Goal: Contribute content: Contribute content

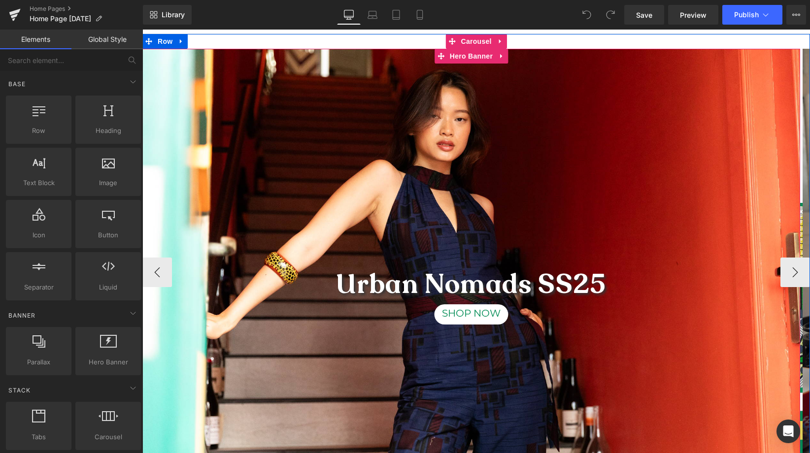
scroll to position [80, 0]
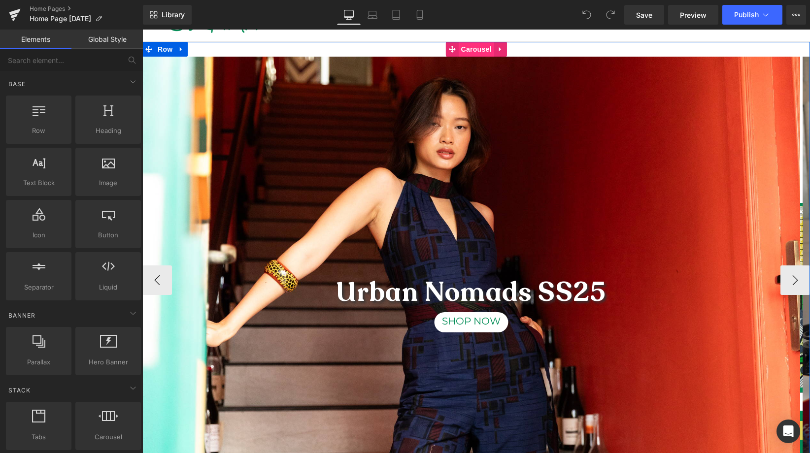
click at [473, 48] on span "Carousel" at bounding box center [476, 49] width 35 height 15
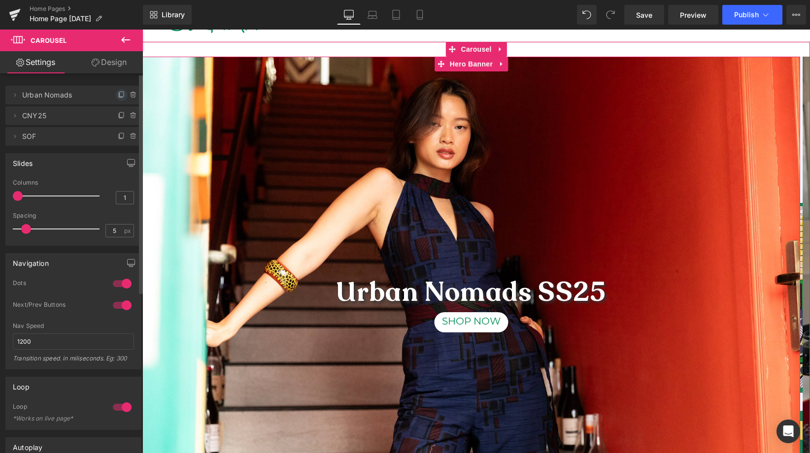
click at [119, 95] on icon at bounding box center [121, 95] width 4 height 4
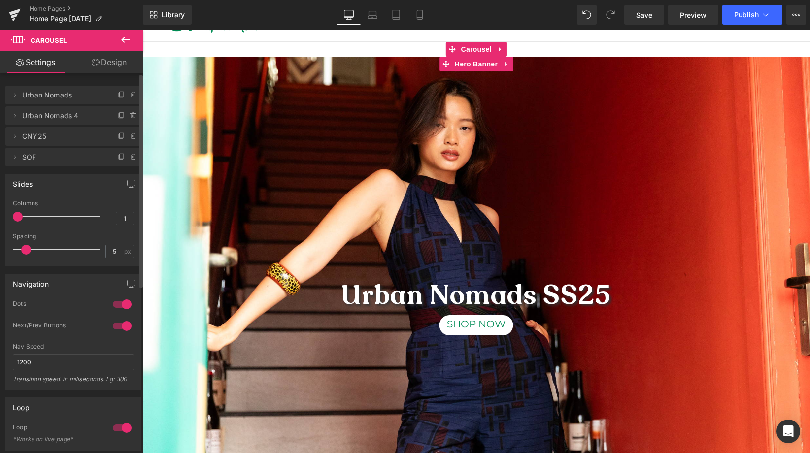
click at [45, 98] on span "Urban Nomads" at bounding box center [63, 95] width 83 height 19
click at [16, 94] on icon at bounding box center [15, 95] width 8 height 8
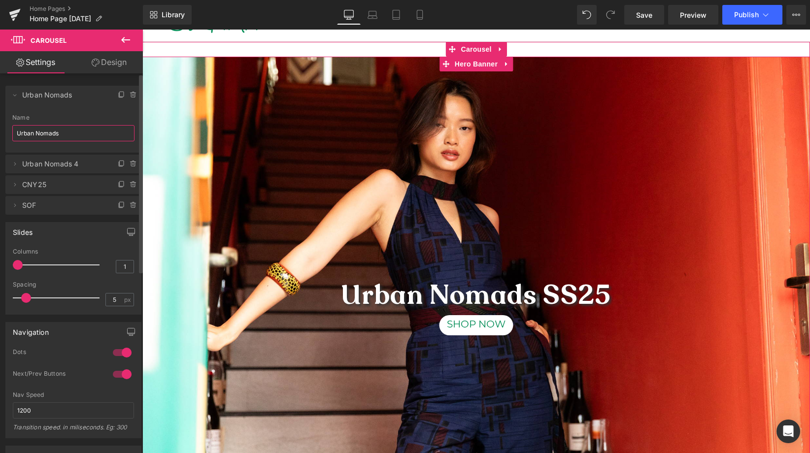
click at [32, 130] on input "Urban Nomads" at bounding box center [73, 133] width 122 height 16
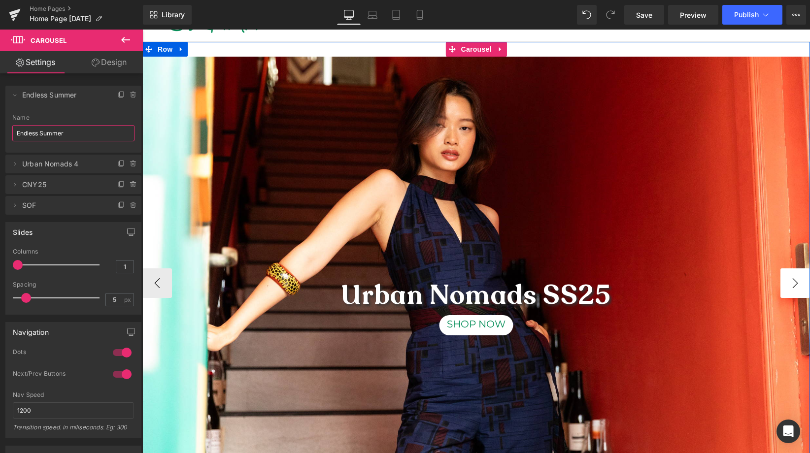
type input "Endless Summer"
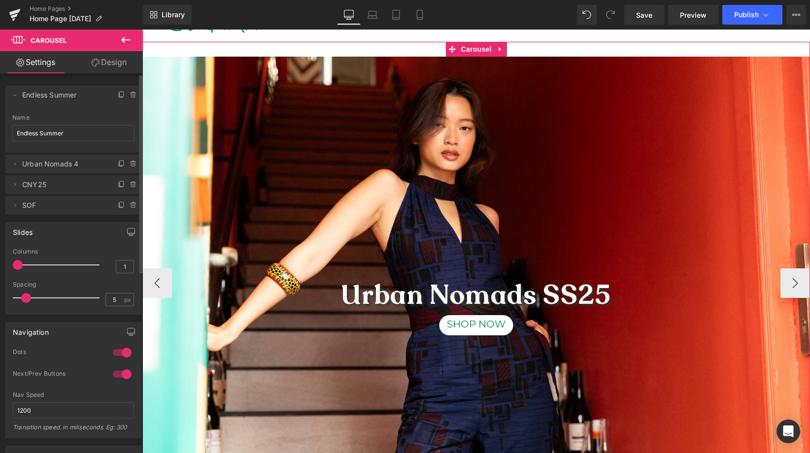
click at [61, 163] on span "Urban Nomads 4" at bounding box center [63, 164] width 83 height 19
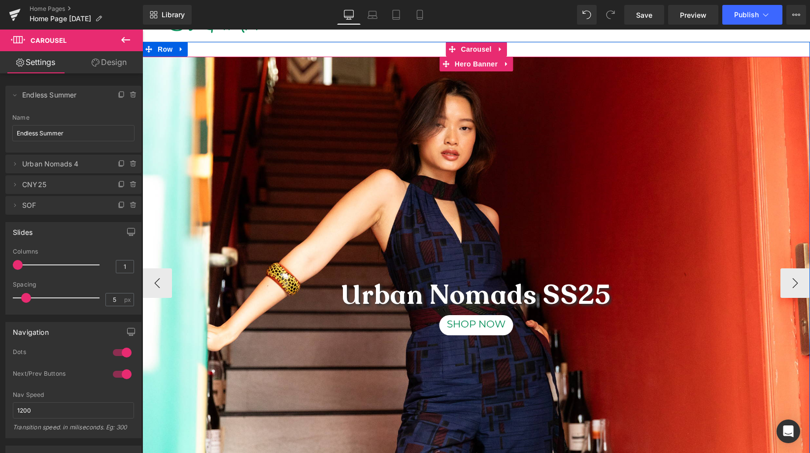
click at [497, 212] on div "Urban Nomads SS25 Text Block SHOP NOW Button" at bounding box center [475, 281] width 667 height 449
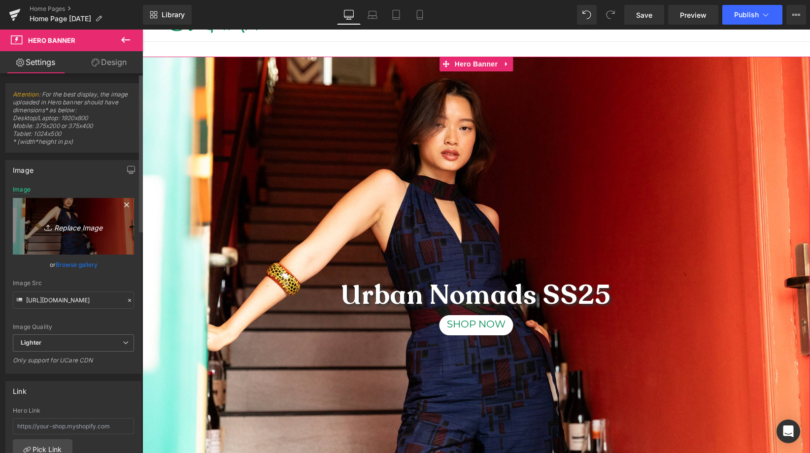
click at [66, 225] on icon "Replace Image" at bounding box center [73, 226] width 79 height 12
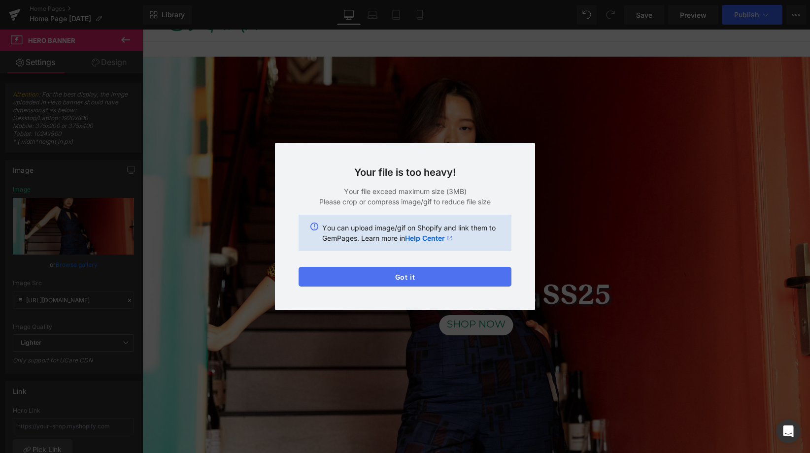
click at [413, 273] on button "Got it" at bounding box center [404, 277] width 213 height 20
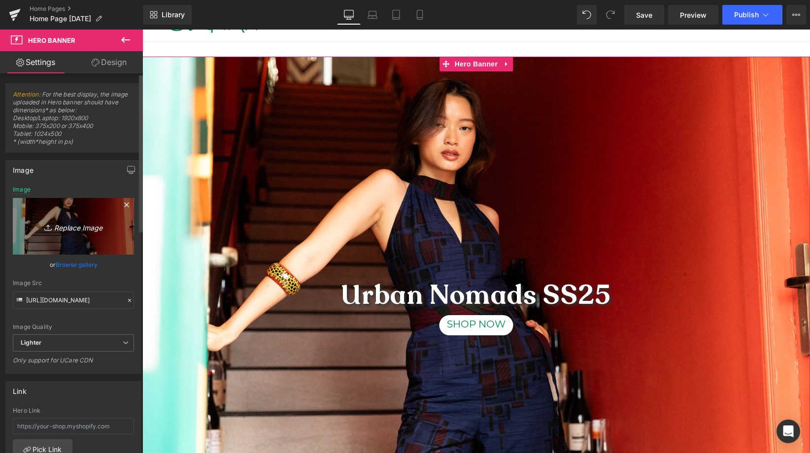
click at [67, 228] on icon "Replace Image" at bounding box center [73, 226] width 79 height 12
type input "C:\fakepath\OLE039 for website.jpg"
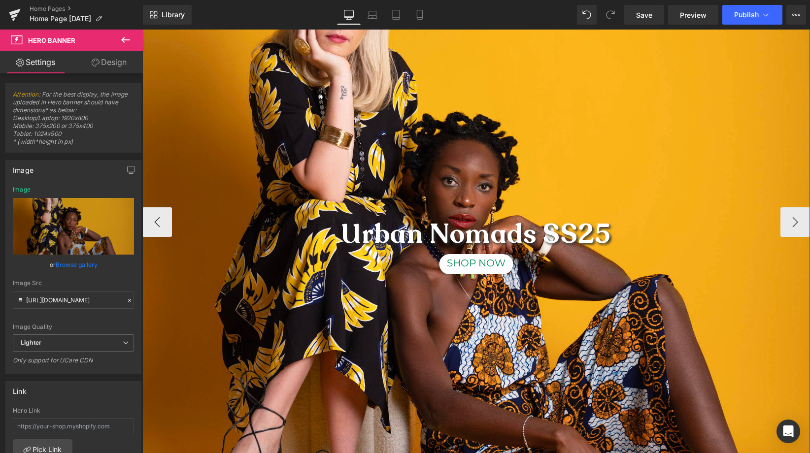
scroll to position [178, 0]
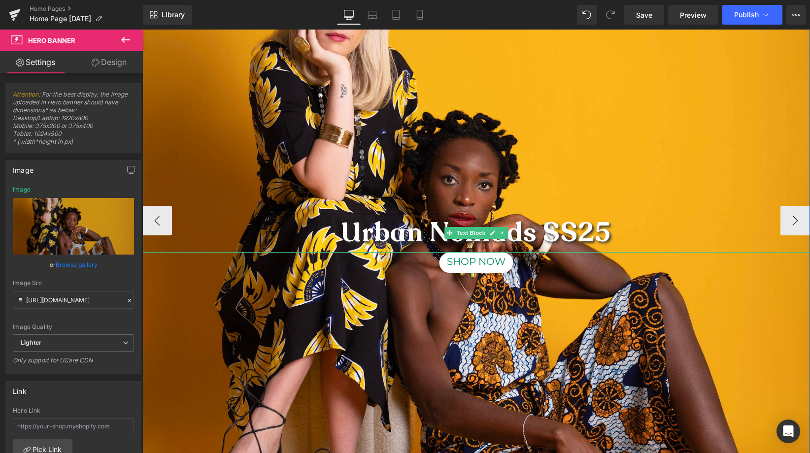
click at [428, 232] on b "Urban Nomads SS25" at bounding box center [476, 233] width 270 height 36
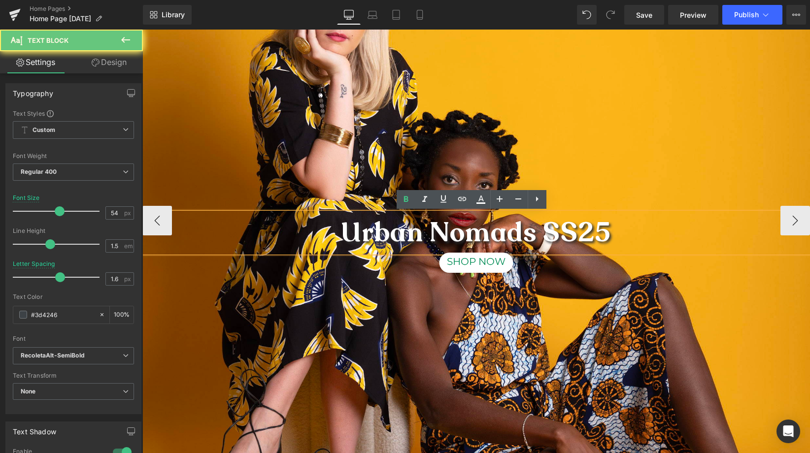
click at [428, 232] on b "Urban Nomads SS25" at bounding box center [476, 233] width 270 height 36
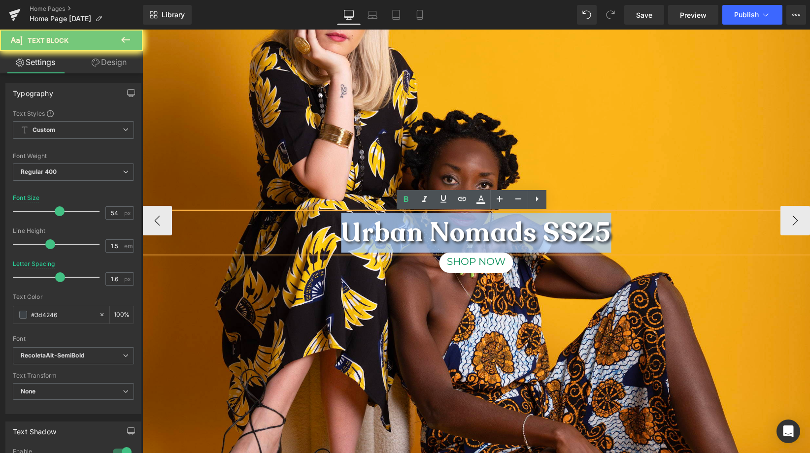
click at [428, 232] on b "Urban Nomads SS25" at bounding box center [476, 233] width 270 height 36
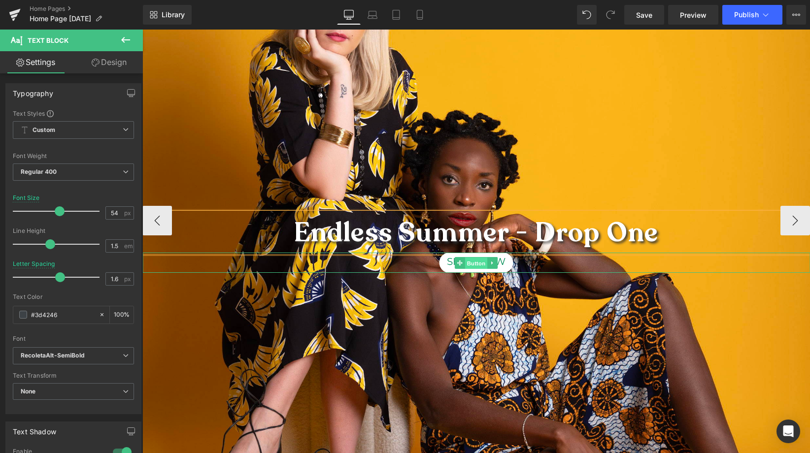
click at [471, 262] on span "Button" at bounding box center [476, 263] width 23 height 12
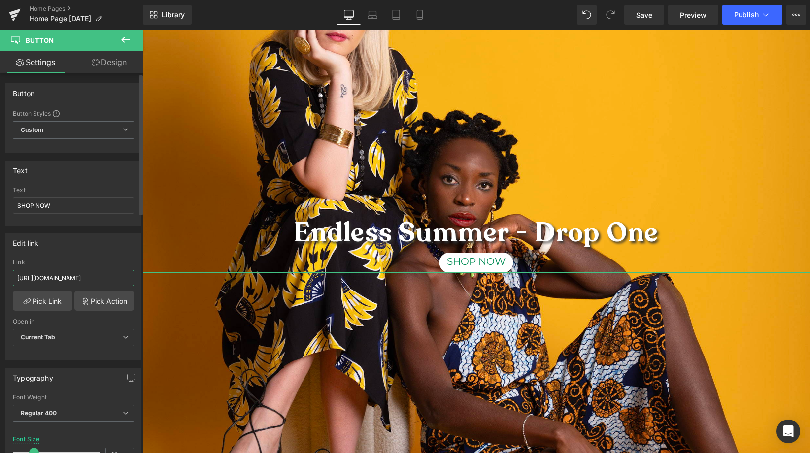
click at [69, 273] on input "[URL][DOMAIN_NAME]" at bounding box center [73, 278] width 121 height 16
paste input "endless-summer"
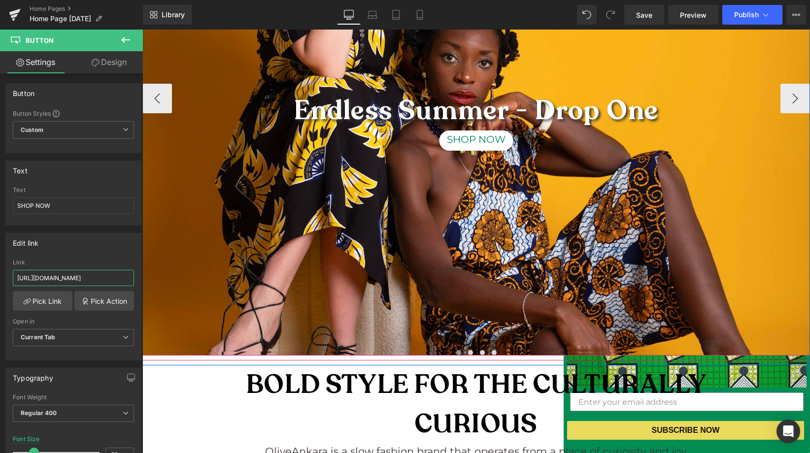
scroll to position [306, 0]
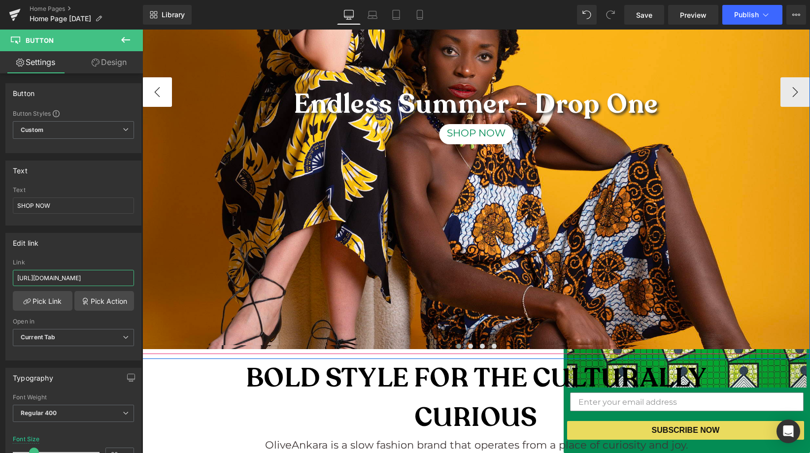
type input "[URL][DOMAIN_NAME]"
click at [150, 95] on button "‹" at bounding box center [157, 92] width 30 height 30
click at [159, 89] on button "‹" at bounding box center [157, 92] width 30 height 30
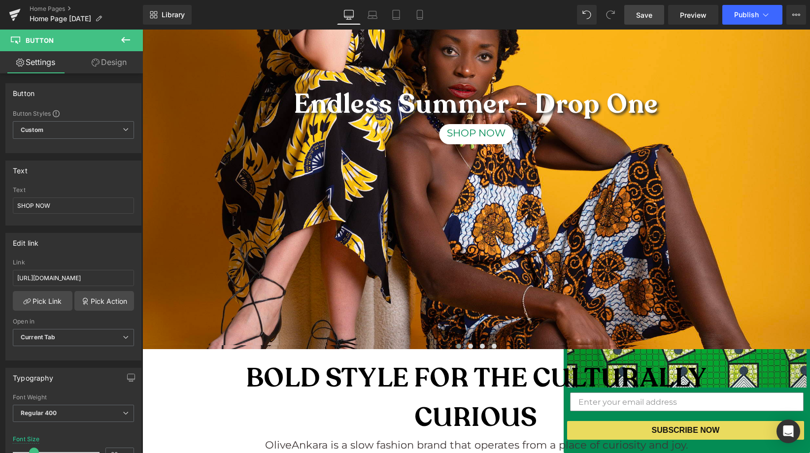
drag, startPoint x: 650, startPoint y: 16, endPoint x: 473, endPoint y: 175, distance: 237.5
click at [650, 16] on span "Save" at bounding box center [644, 15] width 16 height 10
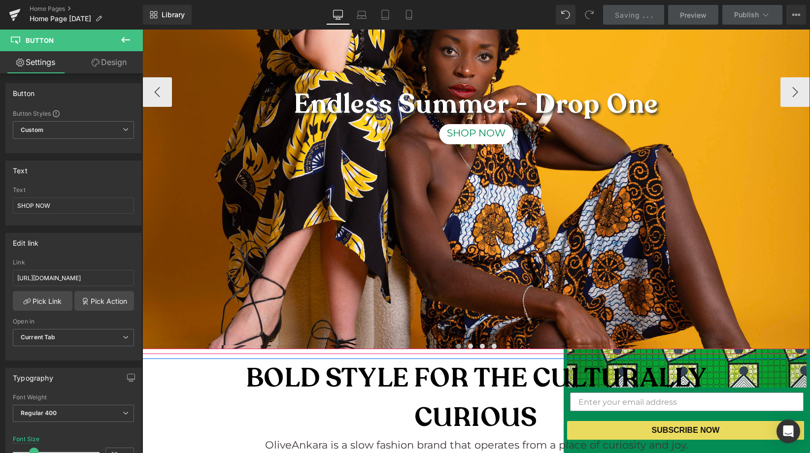
scroll to position [271, 0]
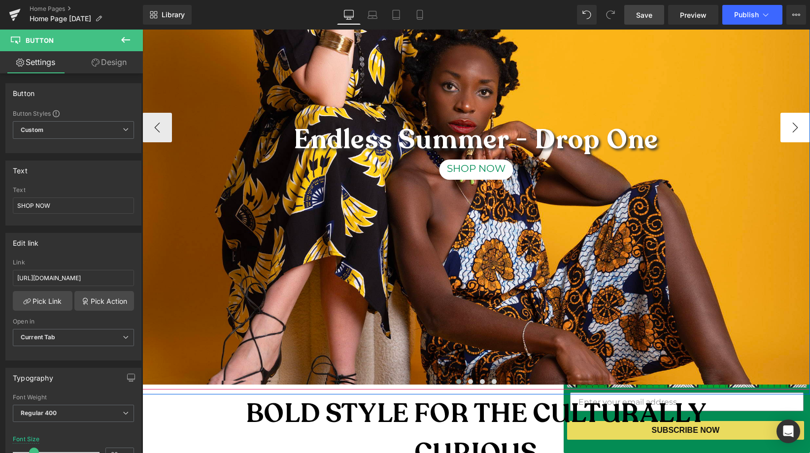
click at [790, 128] on button "›" at bounding box center [795, 128] width 30 height 30
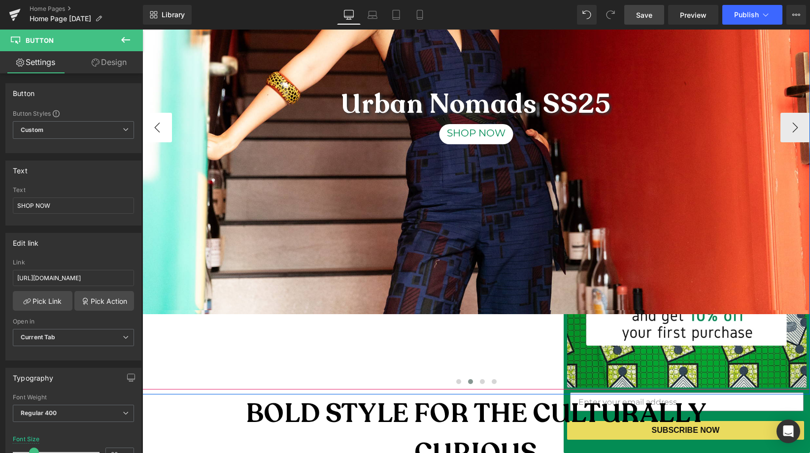
click at [152, 131] on button "‹" at bounding box center [157, 128] width 30 height 30
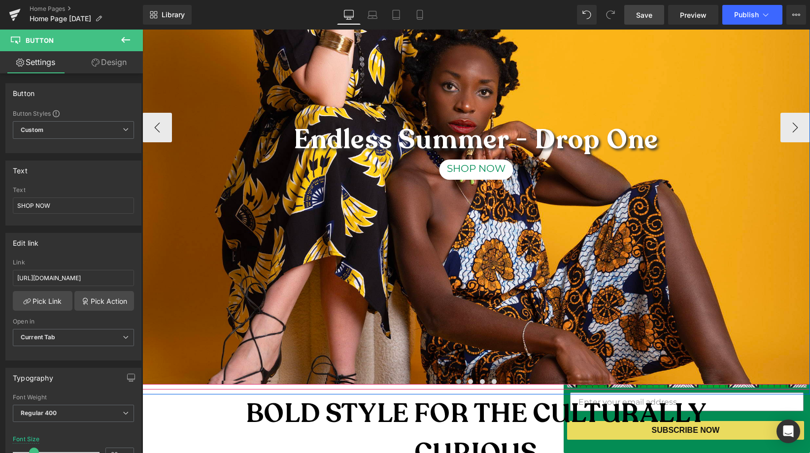
click at [508, 358] on div "Endless Summer - Drop One Text Block SHOP NOW Button" at bounding box center [475, 125] width 667 height 519
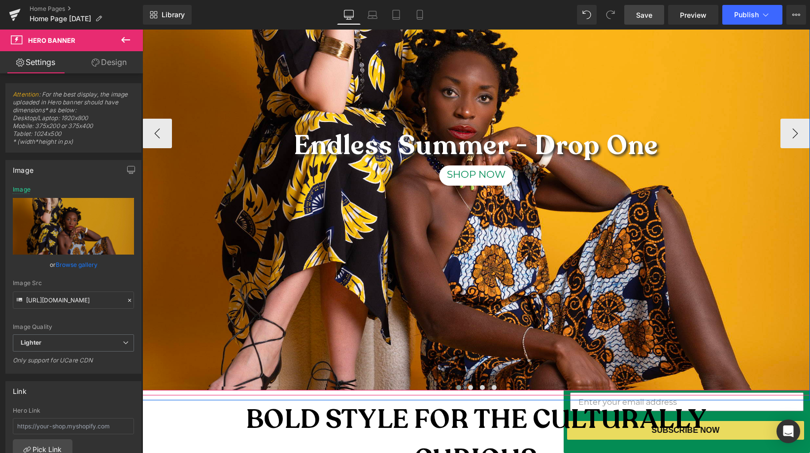
scroll to position [248, 0]
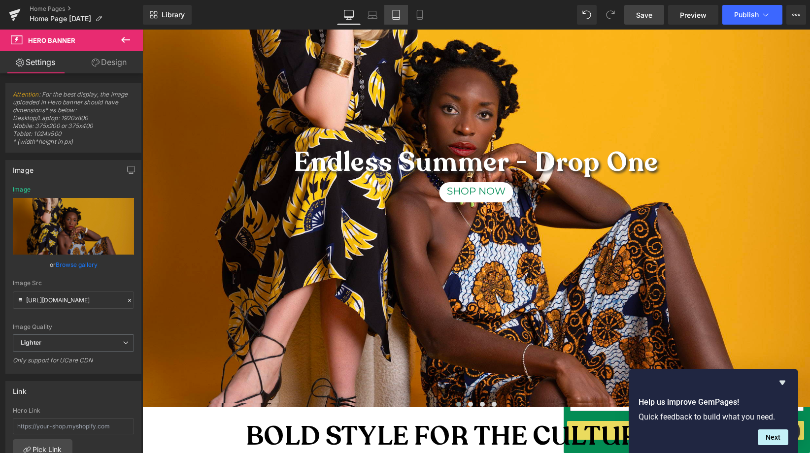
drag, startPoint x: 399, startPoint y: 16, endPoint x: 118, endPoint y: 66, distance: 286.1
click at [399, 16] on icon at bounding box center [396, 14] width 7 height 9
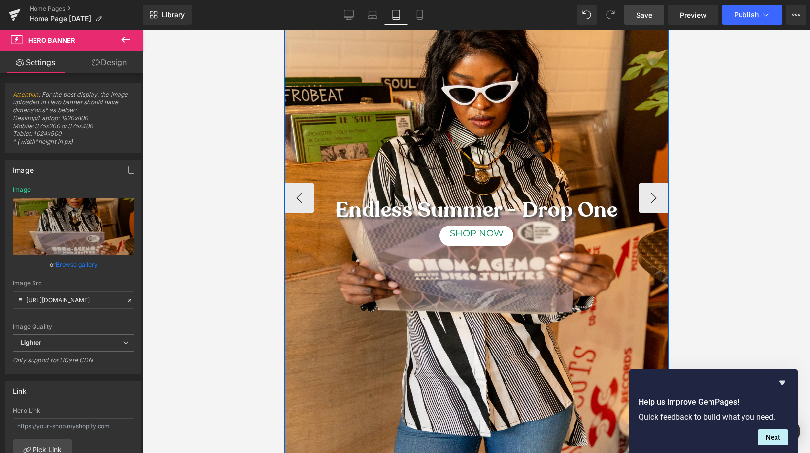
scroll to position [231, 0]
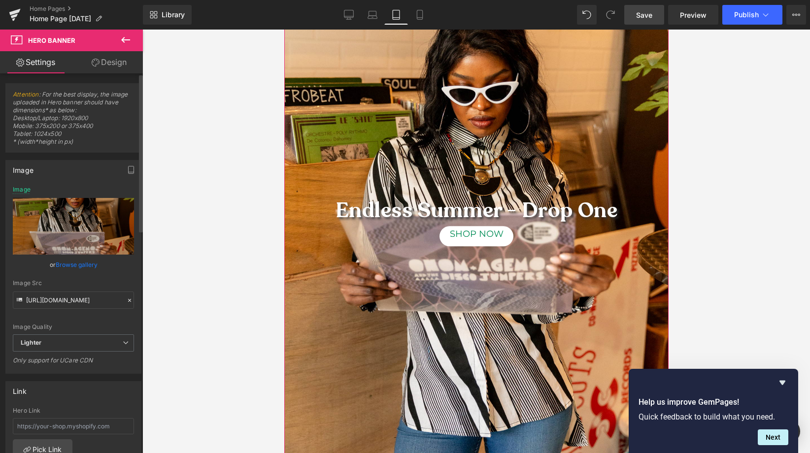
click at [68, 262] on link "Browse gallery" at bounding box center [77, 264] width 42 height 17
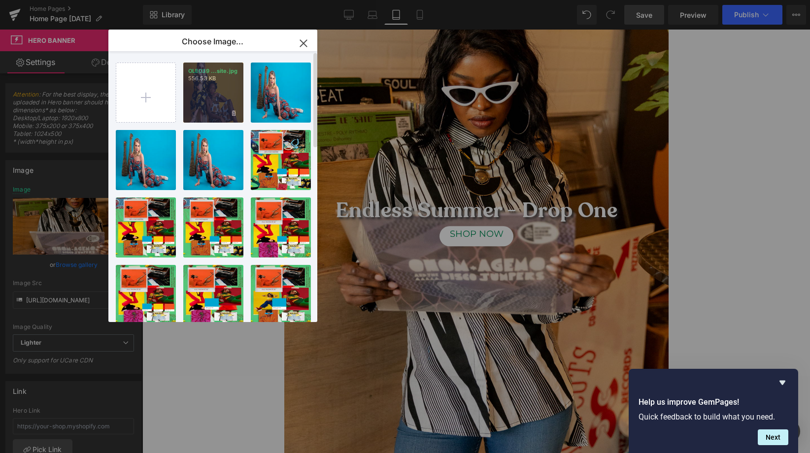
click at [214, 94] on div "OLE039 ...site.jpg 556.53 KB" at bounding box center [213, 93] width 60 height 60
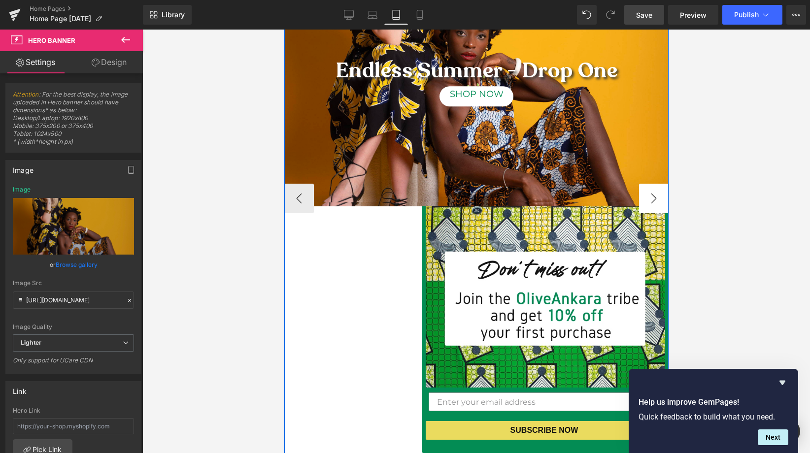
click at [650, 194] on button "›" at bounding box center [653, 199] width 30 height 30
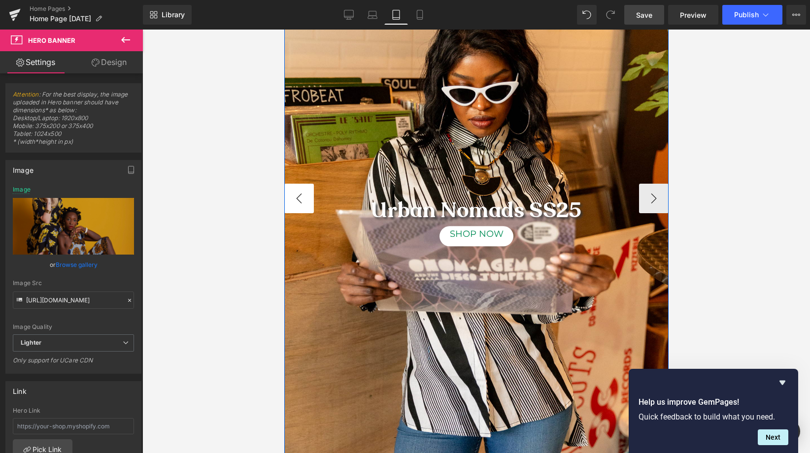
click at [294, 197] on button "‹" at bounding box center [299, 199] width 30 height 30
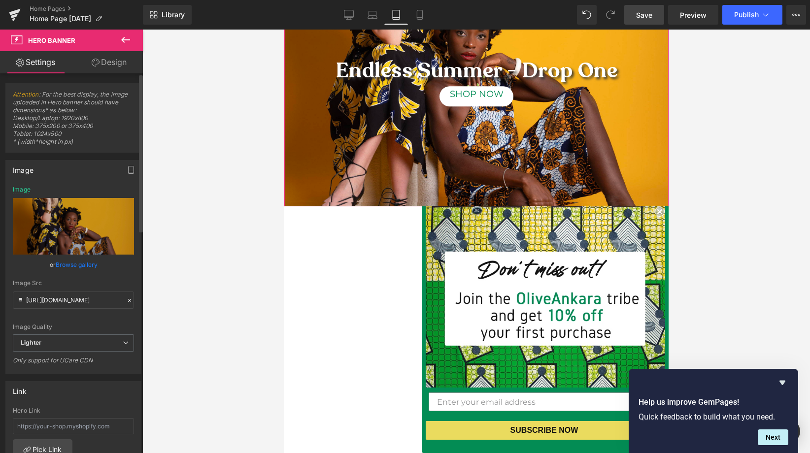
click at [75, 262] on link "Browse gallery" at bounding box center [77, 264] width 42 height 17
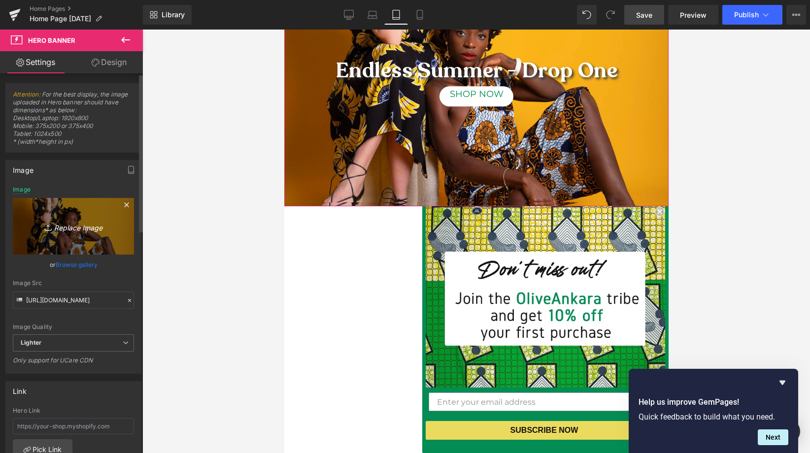
click at [81, 222] on icon "Replace Image" at bounding box center [73, 226] width 79 height 12
type input "C:\fakepath\OLE039 for website.jpg"
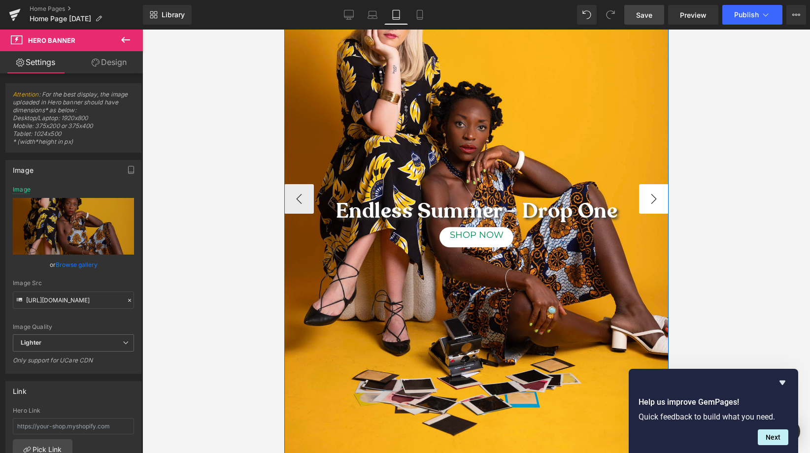
click at [650, 201] on button "›" at bounding box center [653, 199] width 30 height 30
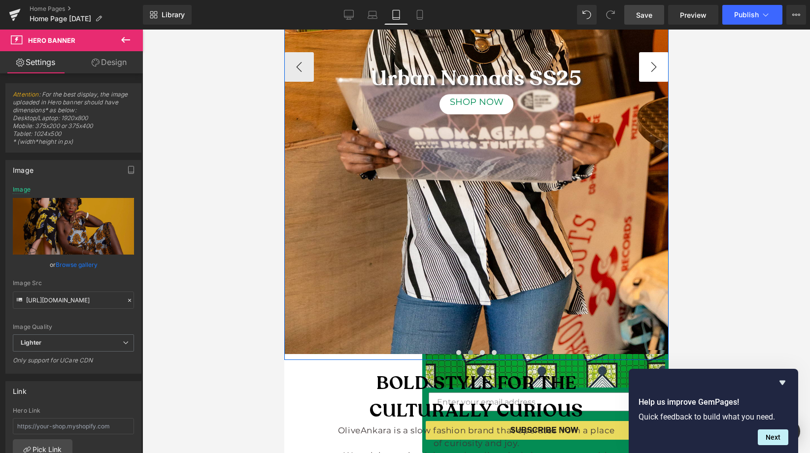
scroll to position [372, 0]
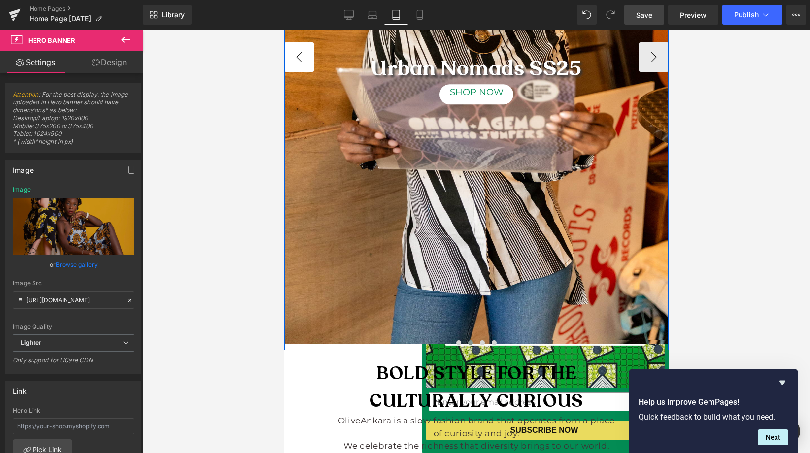
click at [290, 53] on button "‹" at bounding box center [299, 57] width 30 height 30
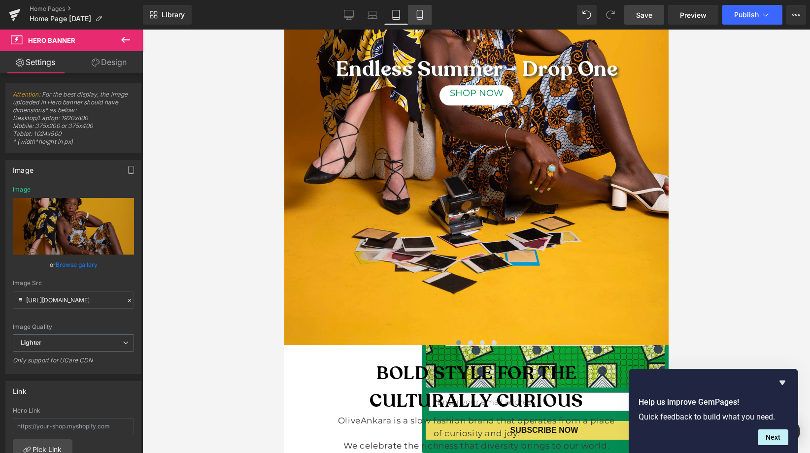
click at [420, 11] on icon at bounding box center [420, 15] width 10 height 10
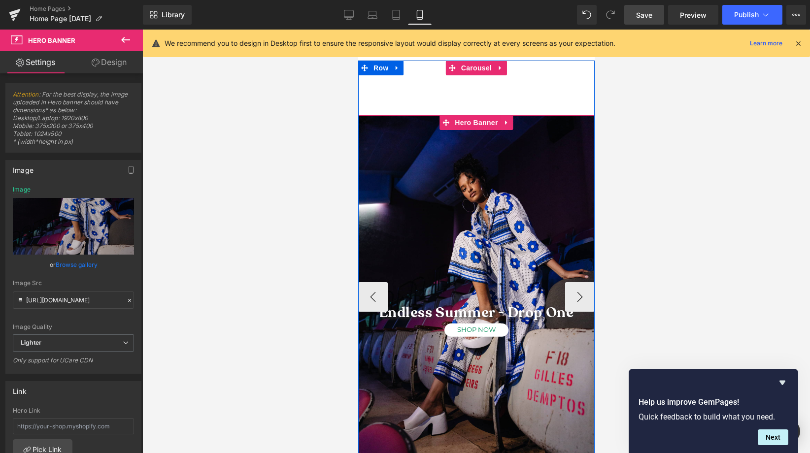
scroll to position [97, 0]
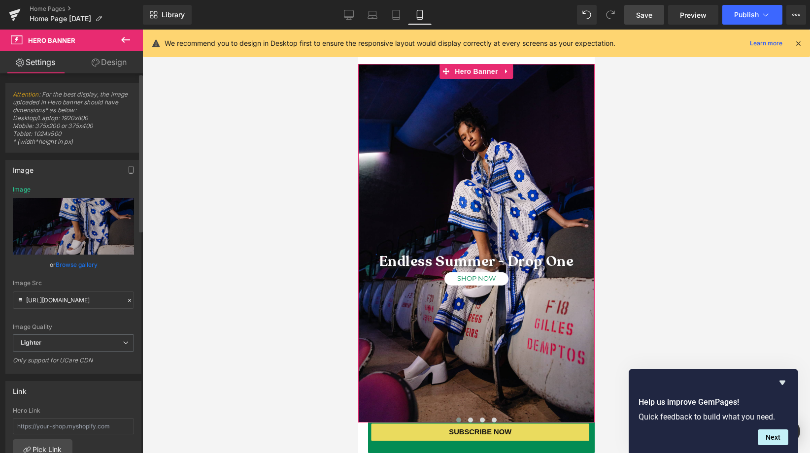
click at [74, 263] on link "Browse gallery" at bounding box center [77, 264] width 42 height 17
click at [64, 0] on div "Button You are previewing how the will restyle your page. You can not edit Elem…" at bounding box center [405, 0] width 810 height 0
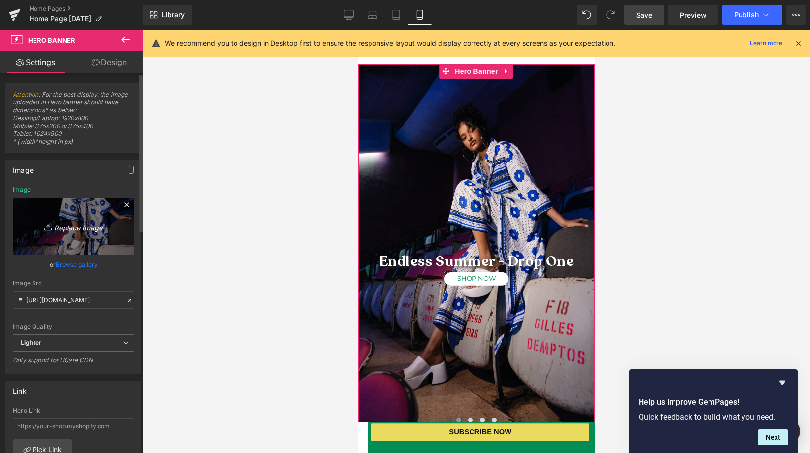
click at [82, 226] on icon "Replace Image" at bounding box center [73, 226] width 79 height 12
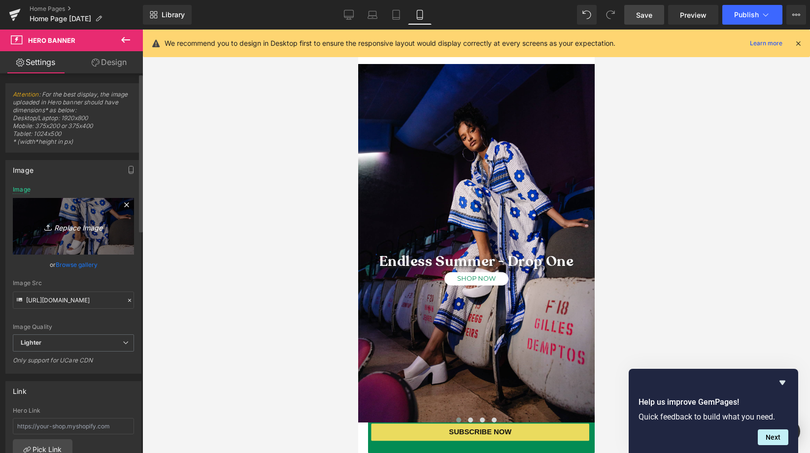
type input "C:\fakepath\OLE039 for website.jpg"
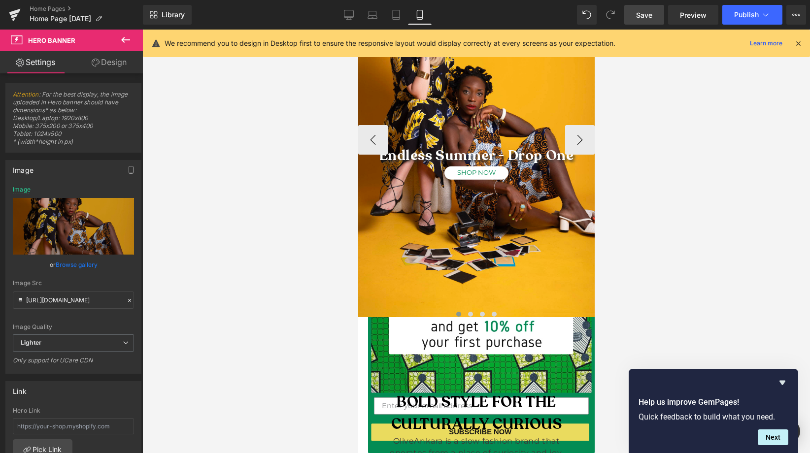
scroll to position [197, 0]
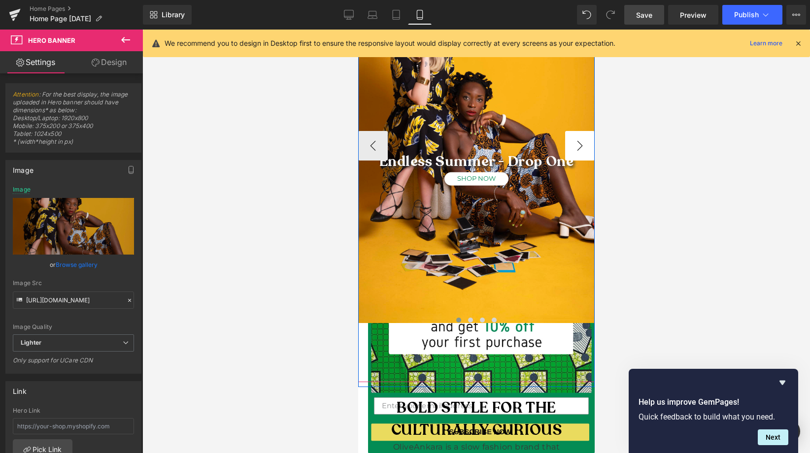
click at [577, 138] on button "›" at bounding box center [579, 146] width 30 height 30
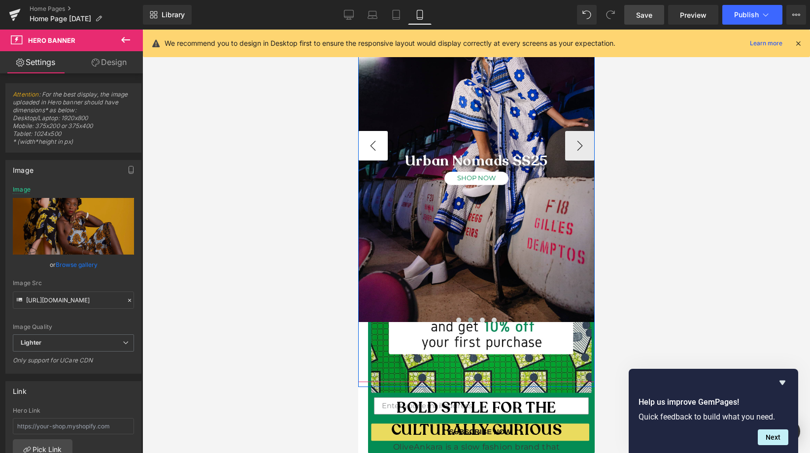
click at [362, 148] on button "‹" at bounding box center [373, 146] width 30 height 30
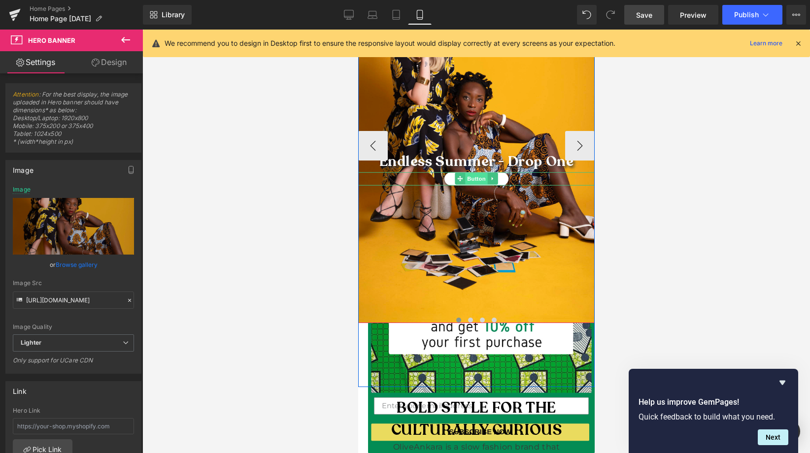
click at [467, 181] on span "Button" at bounding box center [475, 179] width 23 height 12
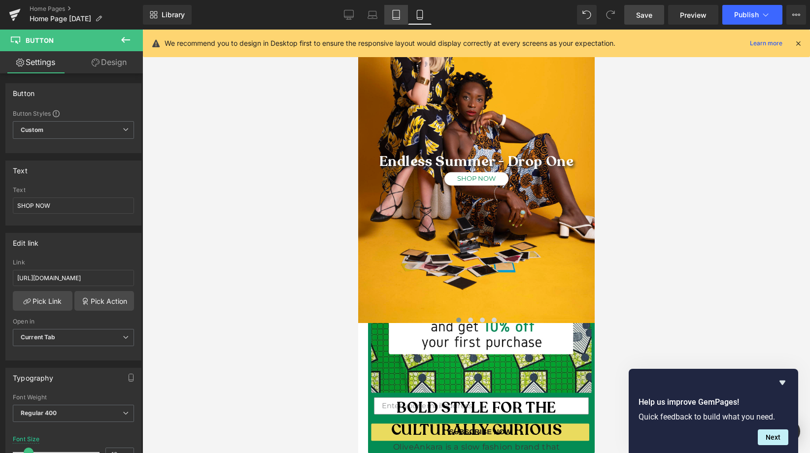
click at [393, 18] on icon at bounding box center [396, 14] width 7 height 9
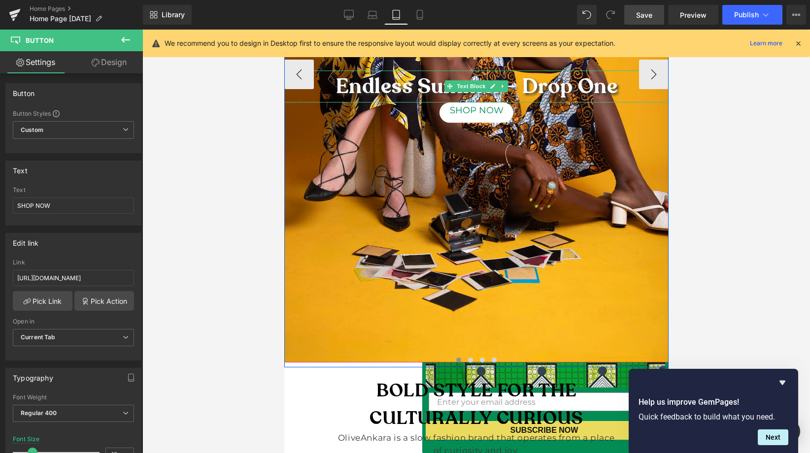
scroll to position [361, 0]
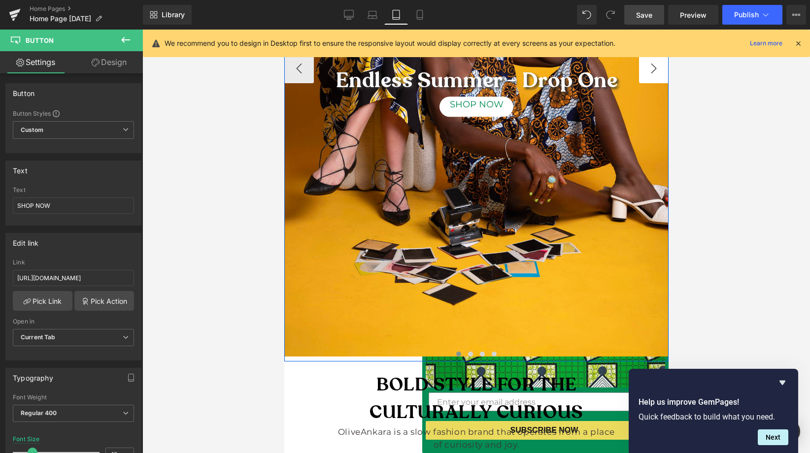
click at [649, 71] on button "›" at bounding box center [653, 69] width 30 height 30
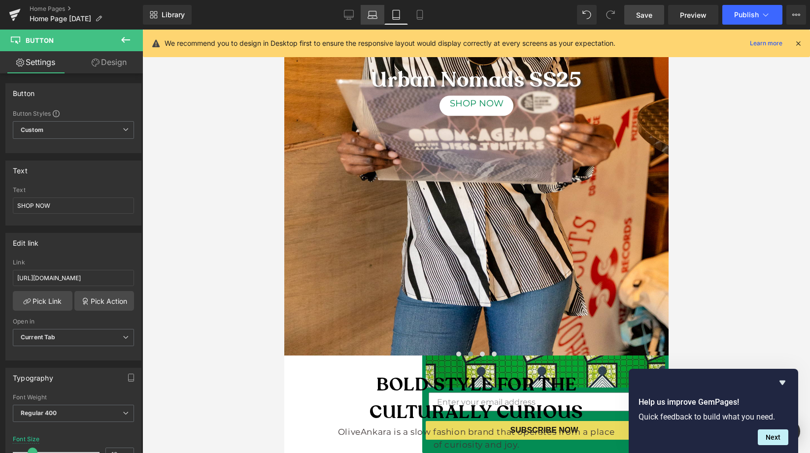
click at [366, 18] on link "Laptop" at bounding box center [373, 15] width 24 height 20
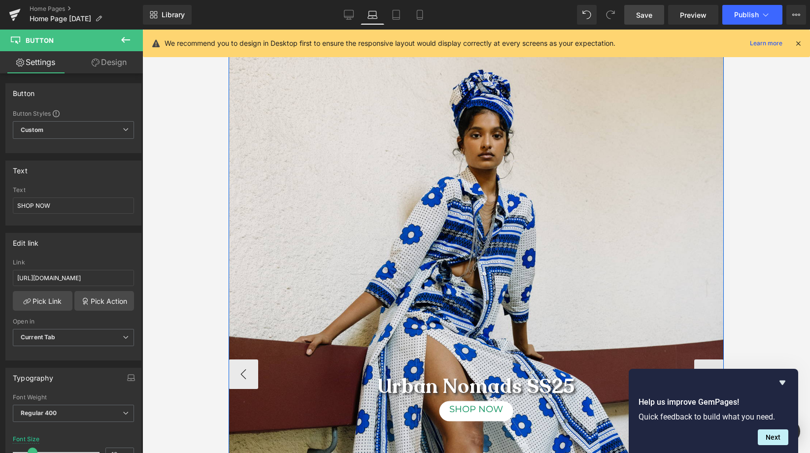
scroll to position [111, 0]
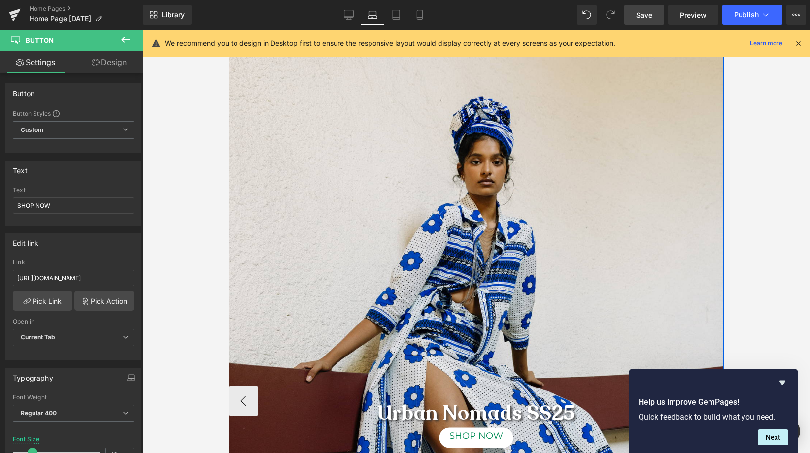
click at [428, 190] on div "Urban Nomads SS25 Text Block SHOP NOW Button" at bounding box center [476, 398] width 495 height 747
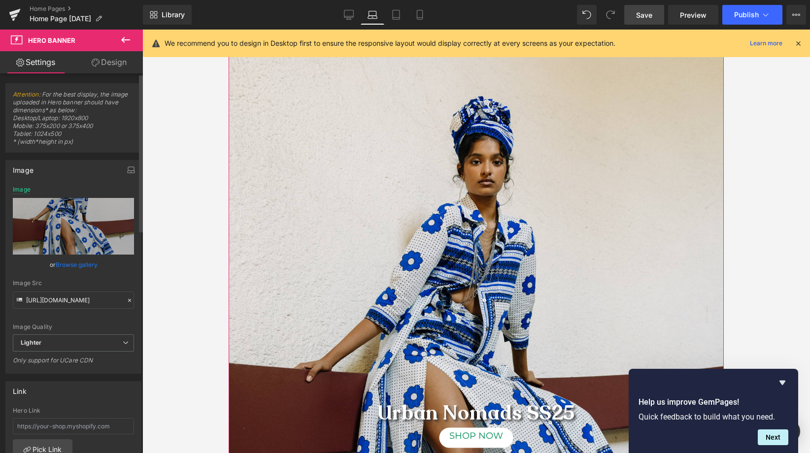
click at [65, 264] on link "Browse gallery" at bounding box center [77, 264] width 42 height 17
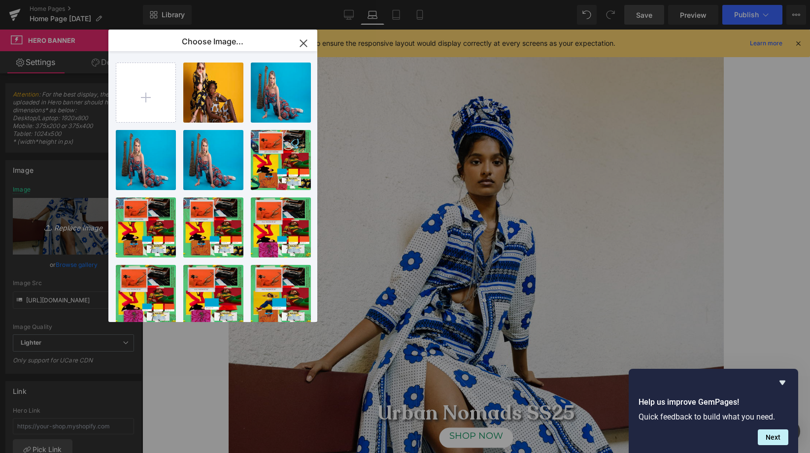
click at [58, 0] on div "Button You are previewing how the will restyle your page. You can not edit Elem…" at bounding box center [405, 0] width 810 height 0
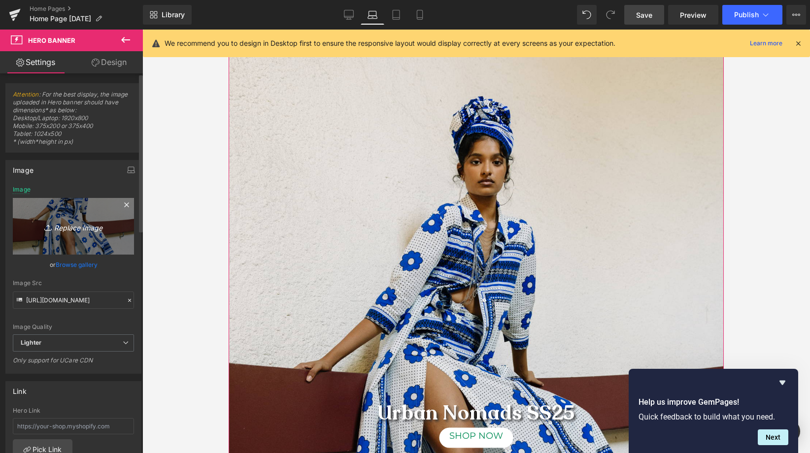
click at [73, 227] on icon "Replace Image" at bounding box center [73, 226] width 79 height 12
type input "C:\fakepath\OLE039 for website.jpg"
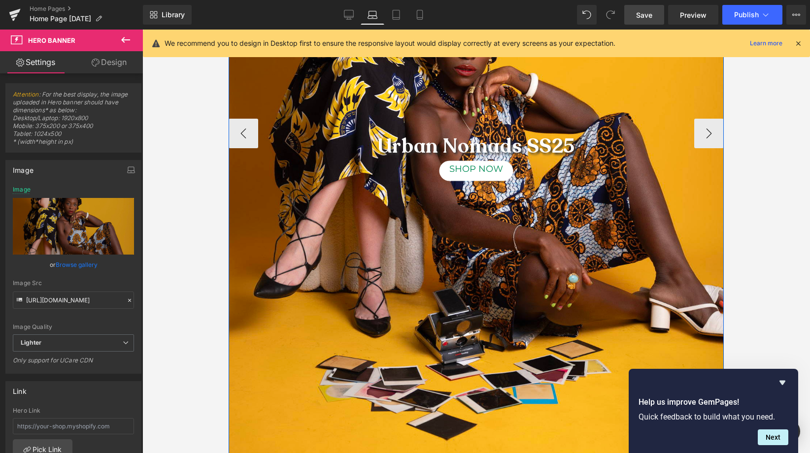
scroll to position [324, 0]
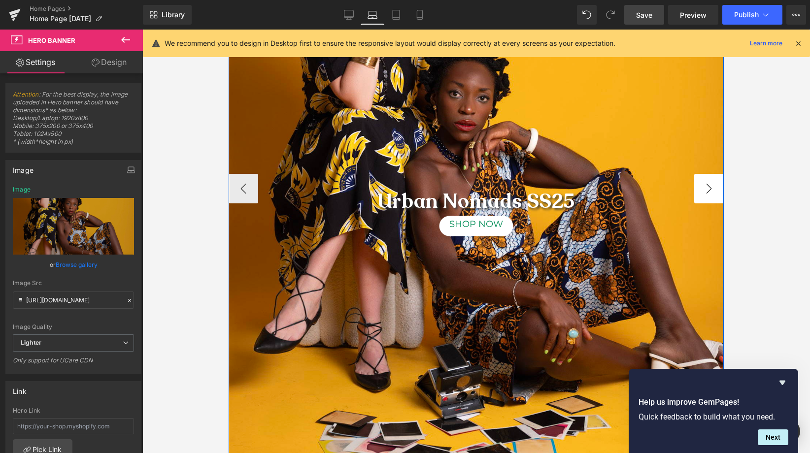
click at [698, 193] on button "›" at bounding box center [709, 189] width 30 height 30
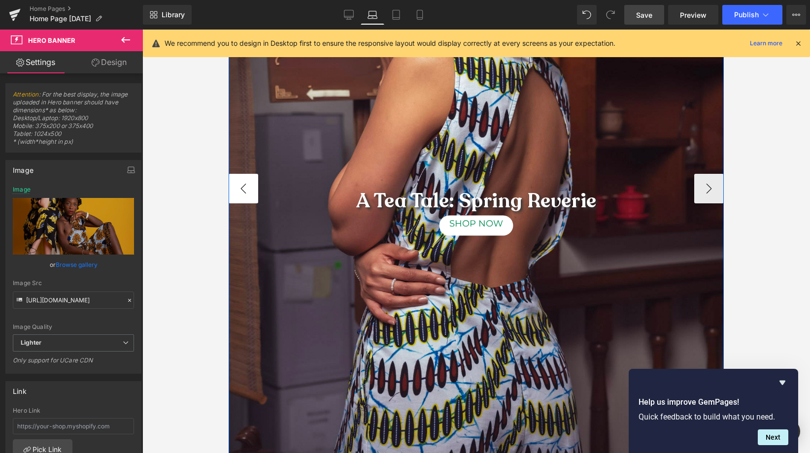
click at [235, 196] on button "‹" at bounding box center [244, 189] width 30 height 30
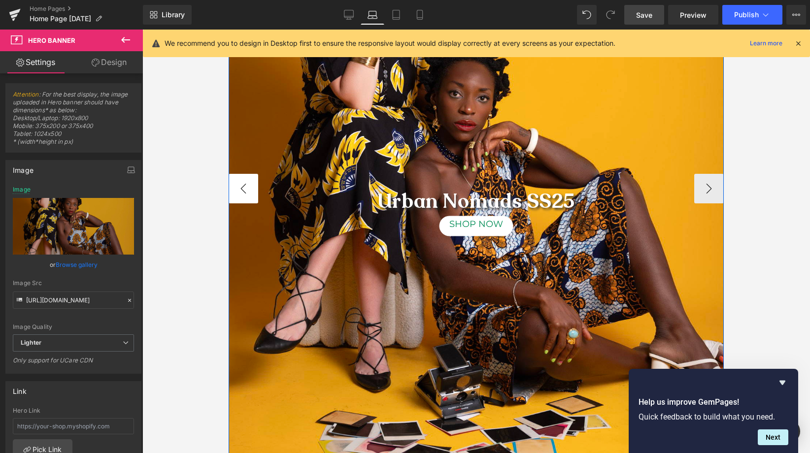
click at [237, 193] on button "‹" at bounding box center [244, 189] width 30 height 30
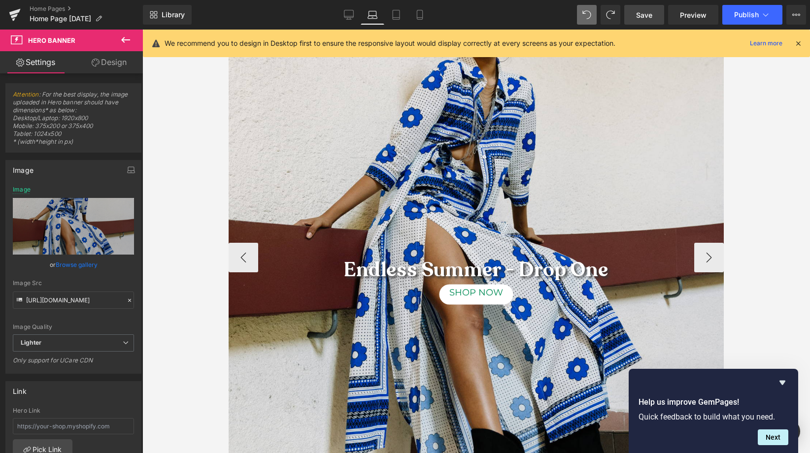
scroll to position [302, 0]
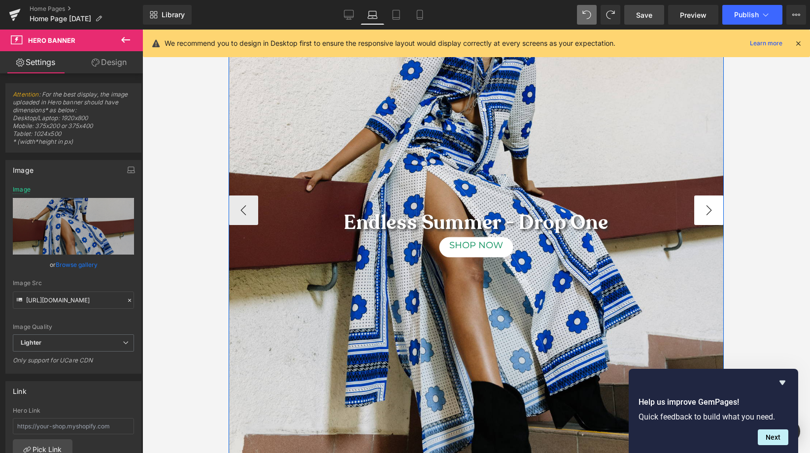
click at [705, 205] on button "›" at bounding box center [709, 211] width 30 height 30
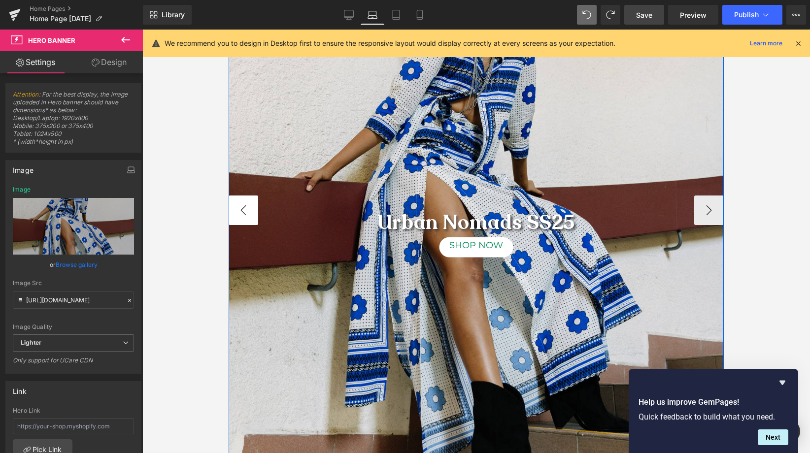
click at [233, 203] on button "‹" at bounding box center [244, 211] width 30 height 30
click at [433, 153] on div "Endless Summer - Drop One Text Block SHOP NOW Button" at bounding box center [476, 207] width 495 height 747
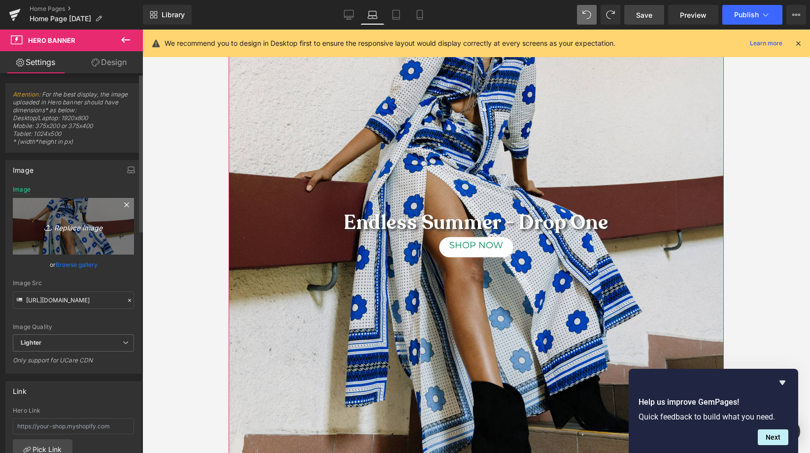
click at [75, 226] on icon "Replace Image" at bounding box center [73, 226] width 79 height 12
type input "C:\fakepath\OLE039 for website.jpg"
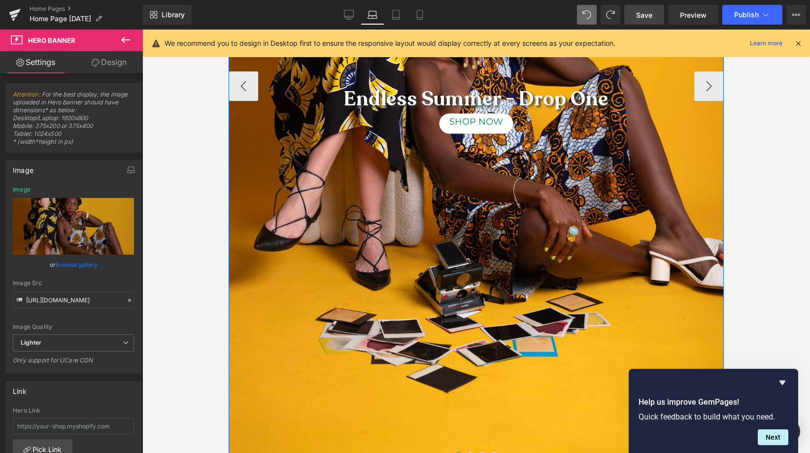
scroll to position [386, 0]
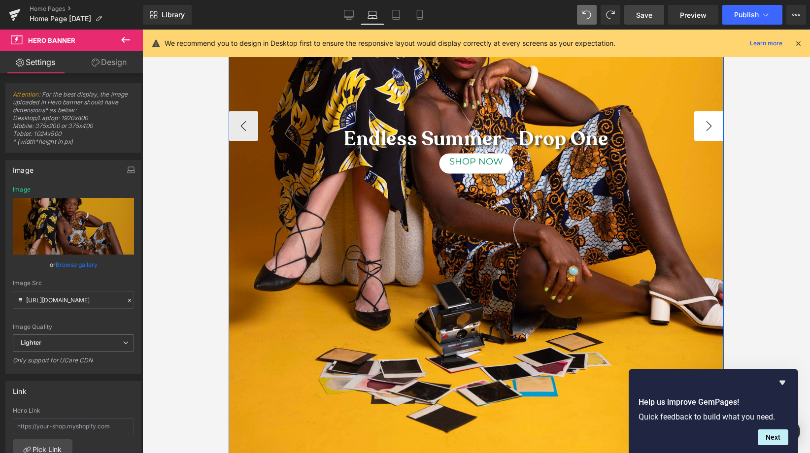
click at [701, 131] on button "›" at bounding box center [709, 126] width 30 height 30
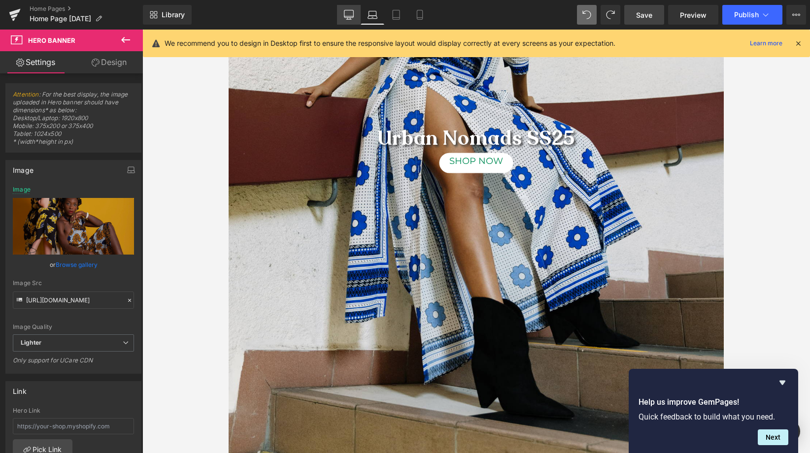
click at [343, 7] on link "Desktop" at bounding box center [349, 15] width 24 height 20
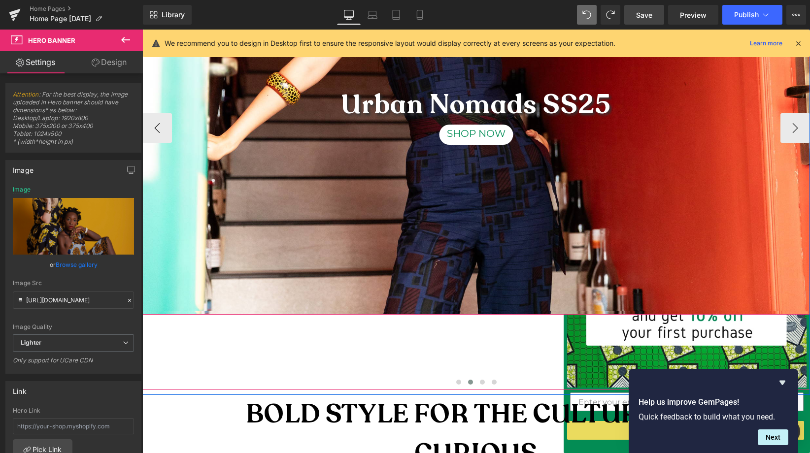
scroll to position [253, 0]
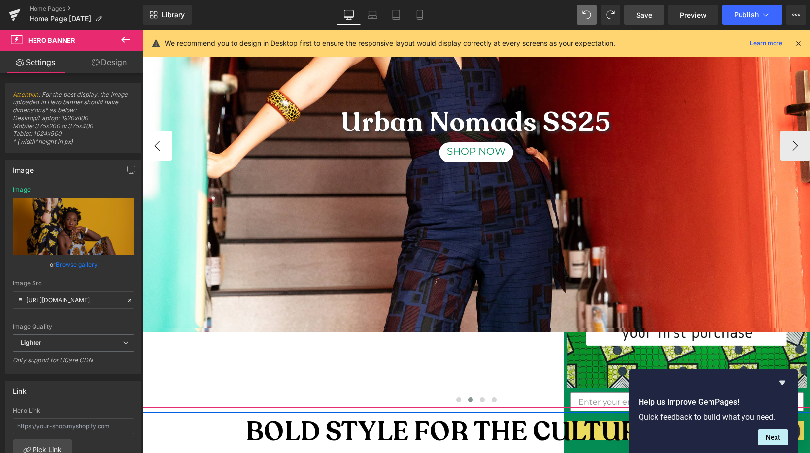
click at [157, 148] on button "‹" at bounding box center [157, 146] width 30 height 30
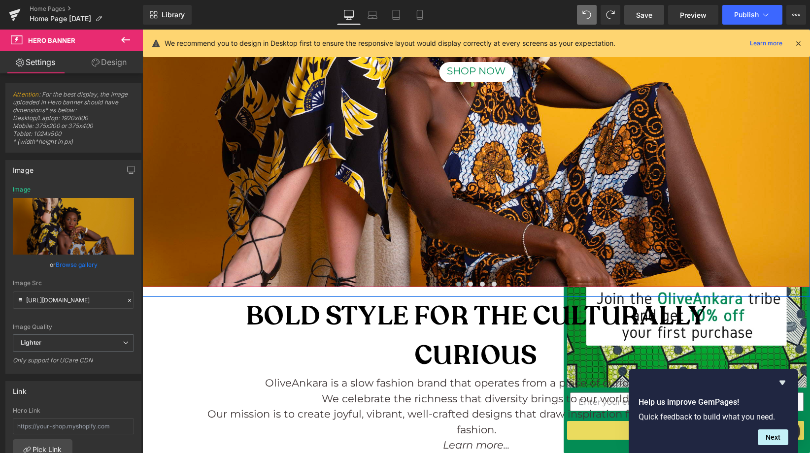
scroll to position [362, 0]
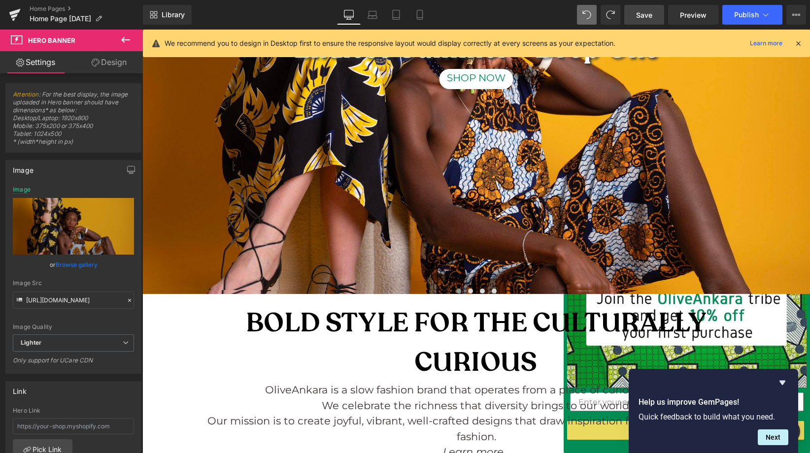
click at [802, 40] on icon at bounding box center [798, 43] width 9 height 9
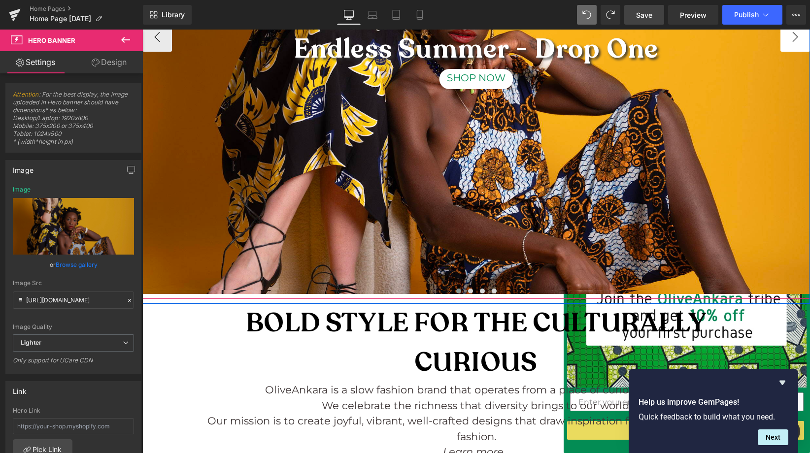
click at [792, 36] on button "›" at bounding box center [795, 37] width 30 height 30
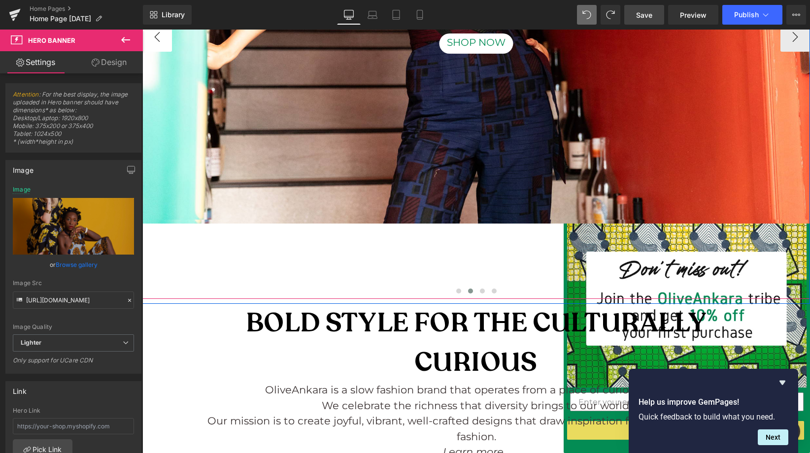
click at [153, 37] on button "‹" at bounding box center [157, 37] width 30 height 30
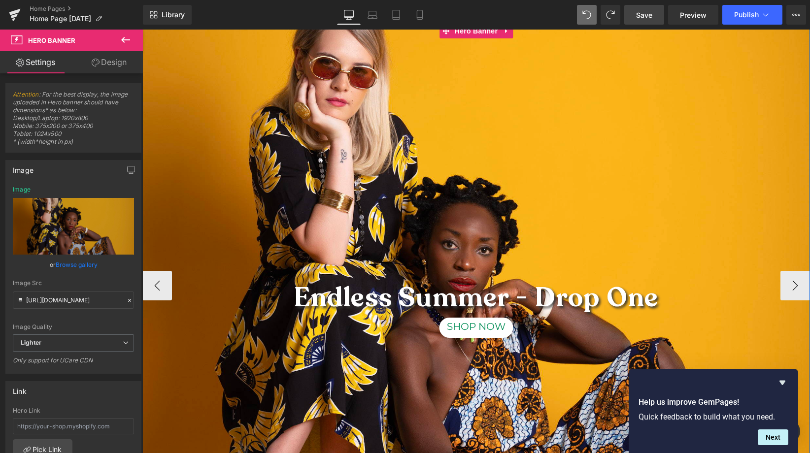
scroll to position [113, 0]
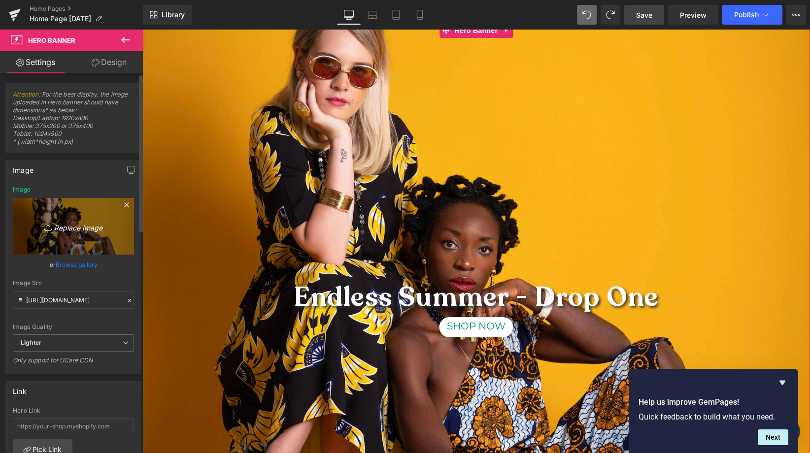
click at [66, 227] on icon "Replace Image" at bounding box center [73, 226] width 79 height 12
type input "C:\fakepath\OLE015 for website.jpg"
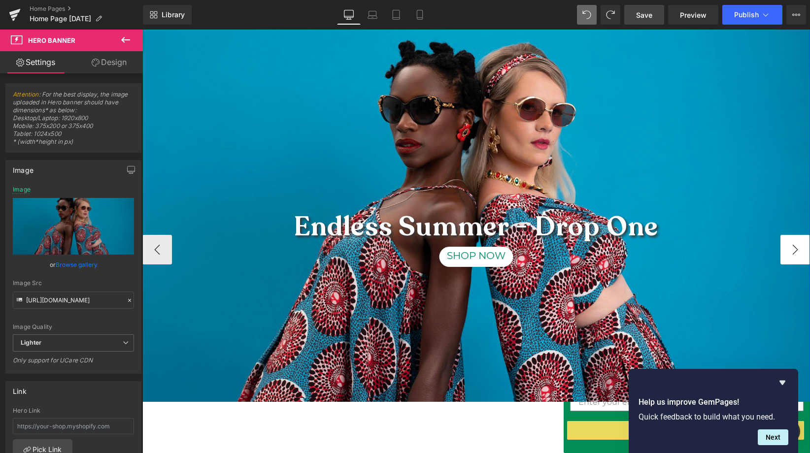
click at [790, 249] on button "›" at bounding box center [795, 250] width 30 height 30
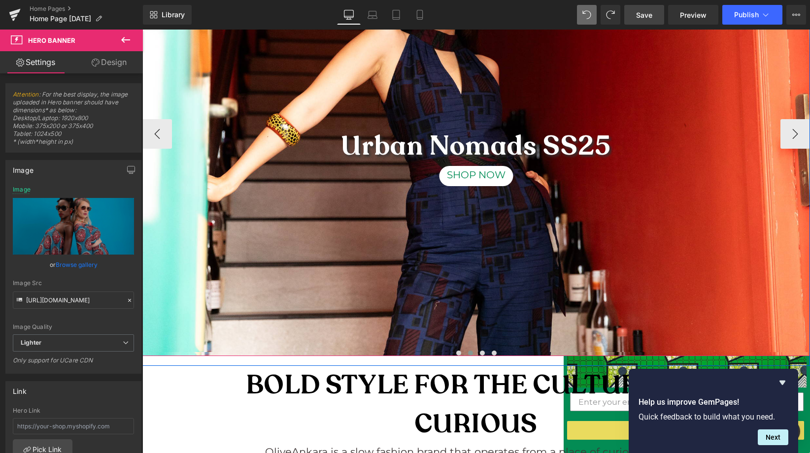
scroll to position [235, 0]
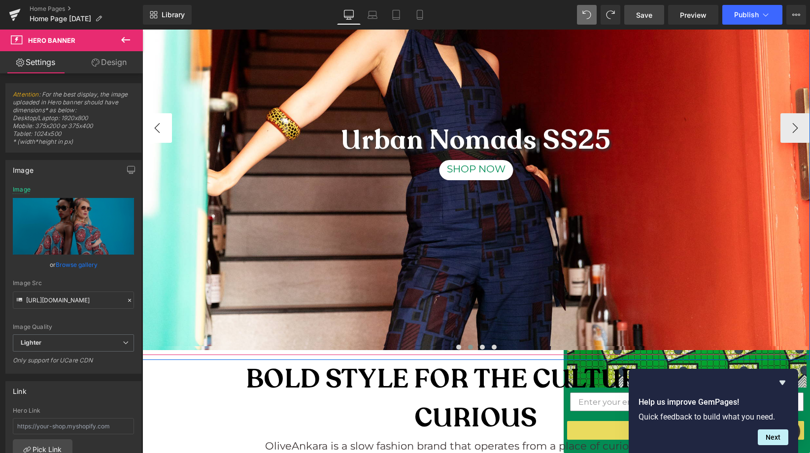
click at [155, 127] on button "‹" at bounding box center [157, 128] width 30 height 30
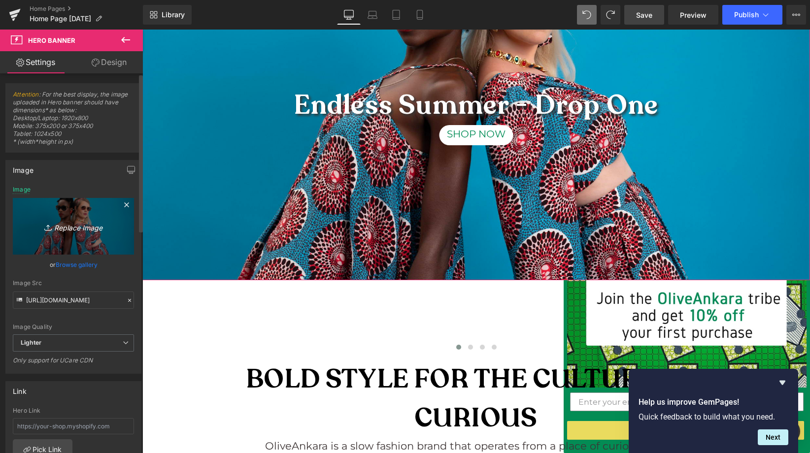
click at [71, 226] on icon "Replace Image" at bounding box center [73, 226] width 79 height 12
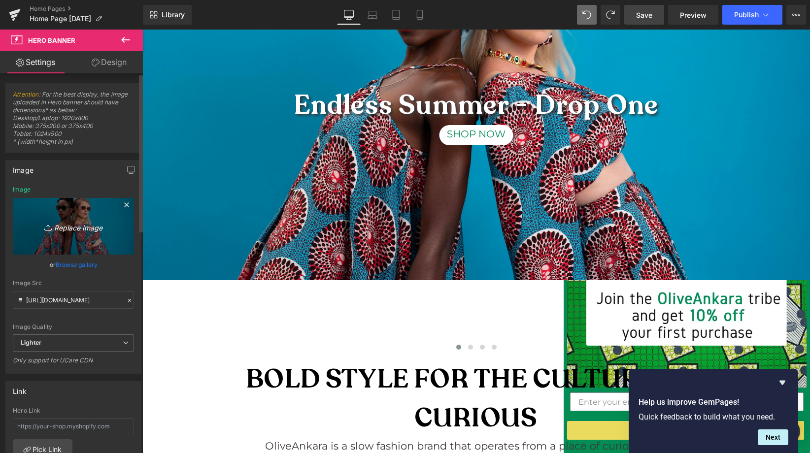
type input "C:\fakepath\OLE015 for website b.jpg"
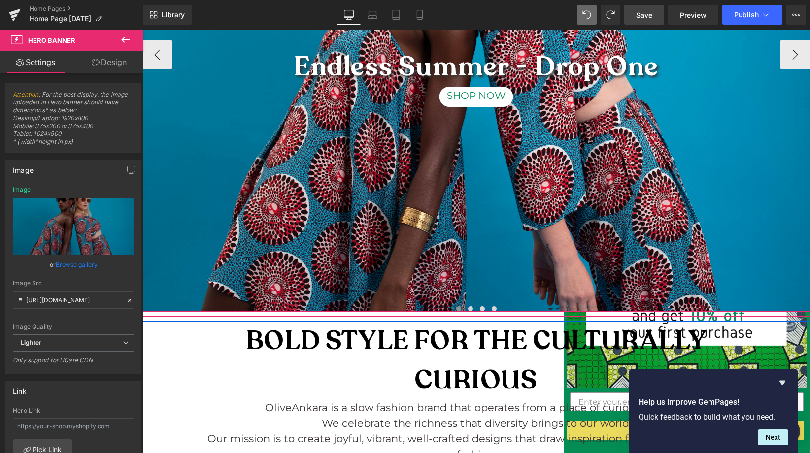
scroll to position [347, 0]
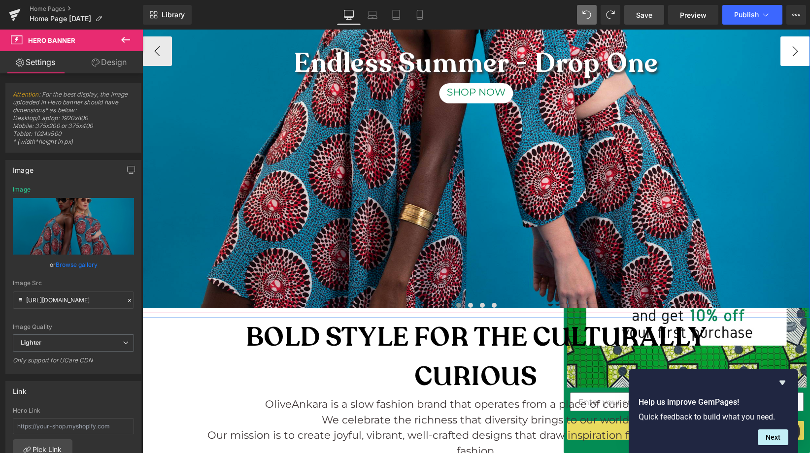
click at [789, 56] on button "›" at bounding box center [795, 51] width 30 height 30
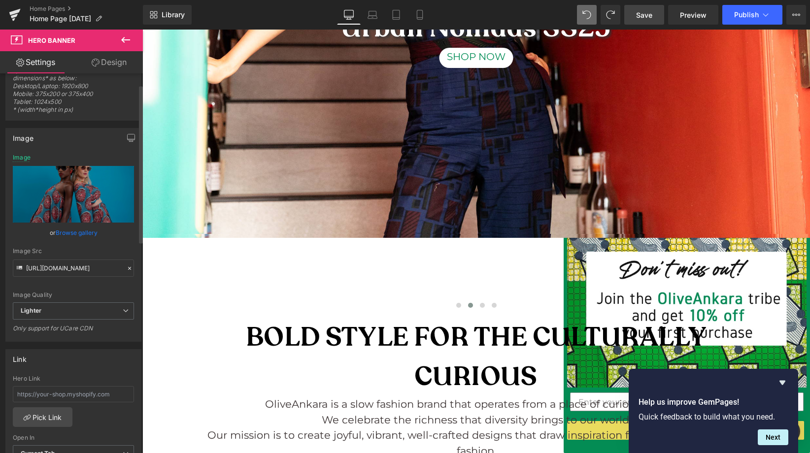
scroll to position [26, 0]
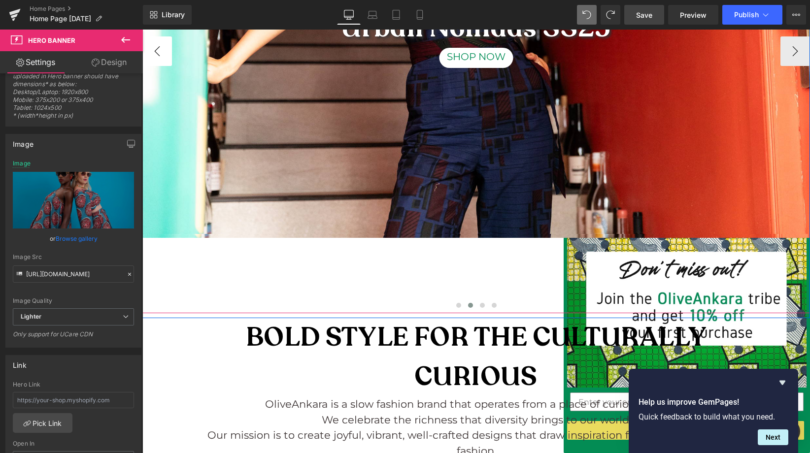
click at [153, 51] on button "‹" at bounding box center [157, 51] width 30 height 30
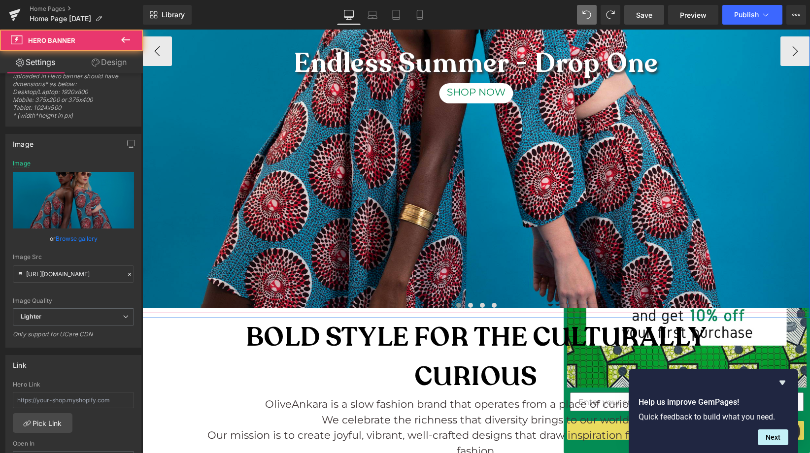
click at [384, 265] on div "Endless Summer - Drop One Text Block SHOP NOW Button" at bounding box center [475, 48] width 667 height 519
click at [482, 281] on div "Endless Summer - Drop One Text Block SHOP NOW Button" at bounding box center [475, 48] width 667 height 519
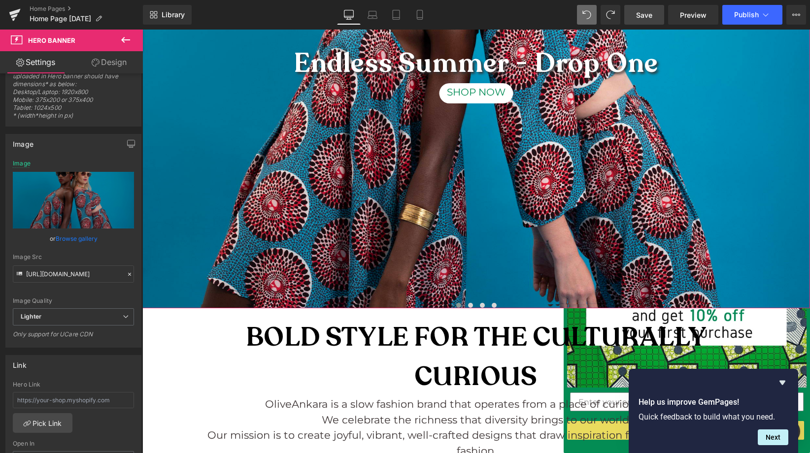
click at [117, 58] on link "Design" at bounding box center [108, 62] width 71 height 22
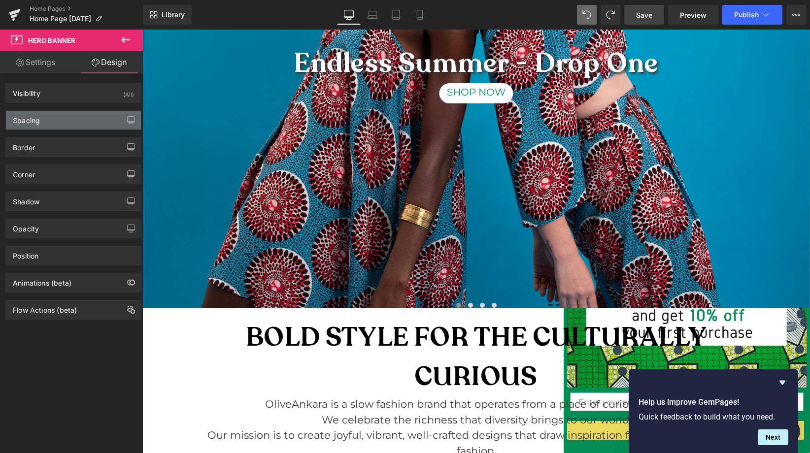
click at [71, 121] on div "Spacing" at bounding box center [73, 120] width 135 height 19
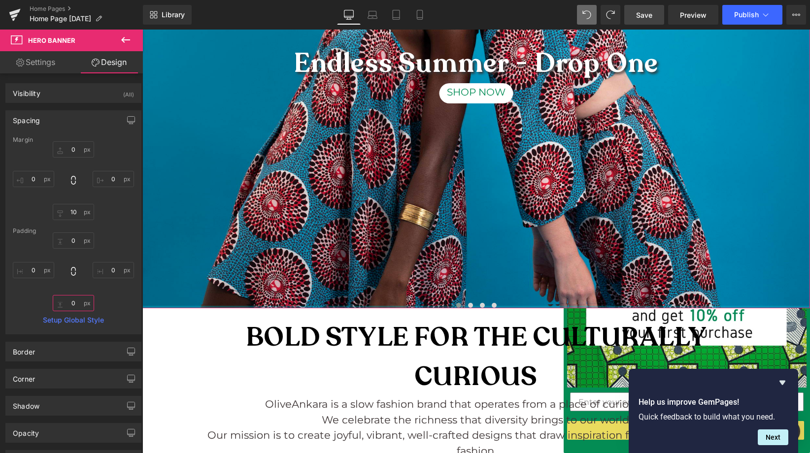
click at [71, 304] on input "0" at bounding box center [73, 303] width 41 height 16
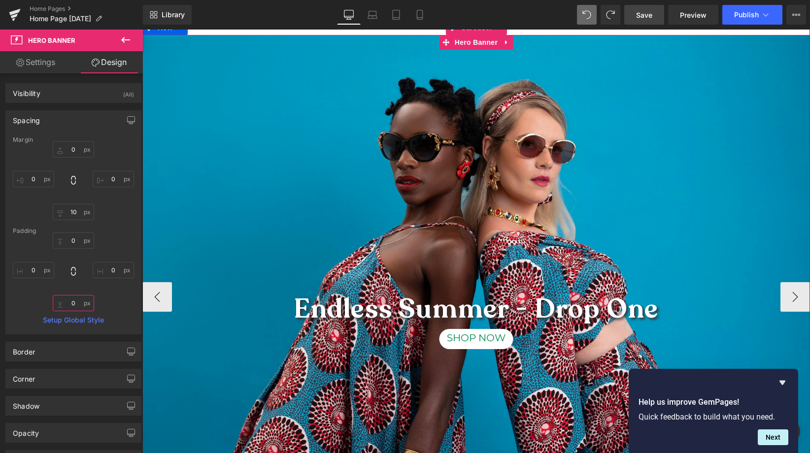
scroll to position [100, 0]
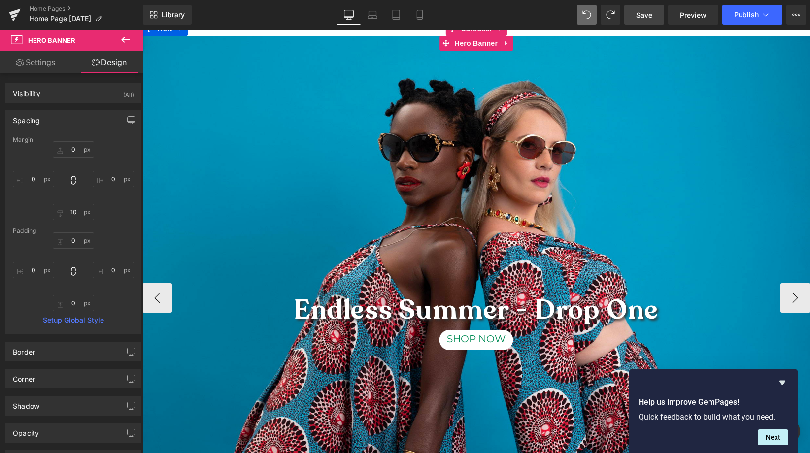
click at [530, 138] on div "Endless Summer - Drop One Text Block SHOP NOW Button" at bounding box center [475, 295] width 667 height 519
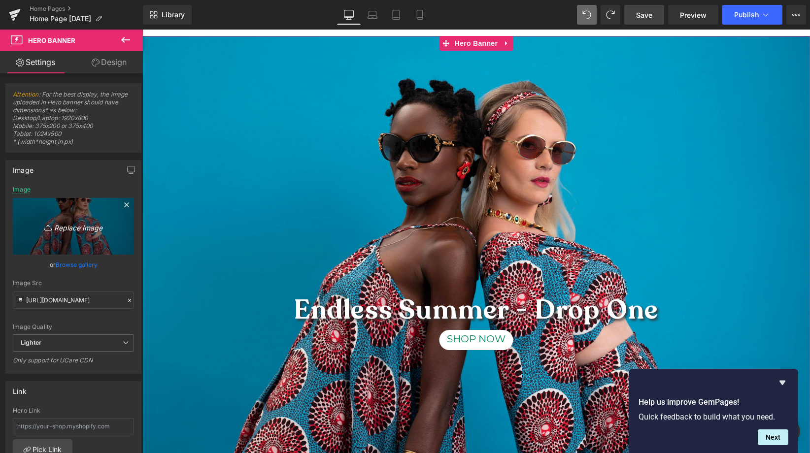
click at [68, 227] on icon "Replace Image" at bounding box center [73, 226] width 79 height 12
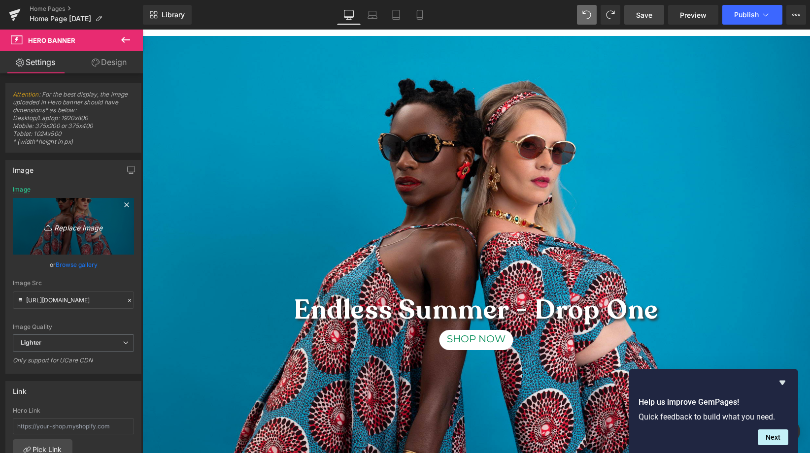
type input "C:\fakepath\OLE015 for website c.jpg"
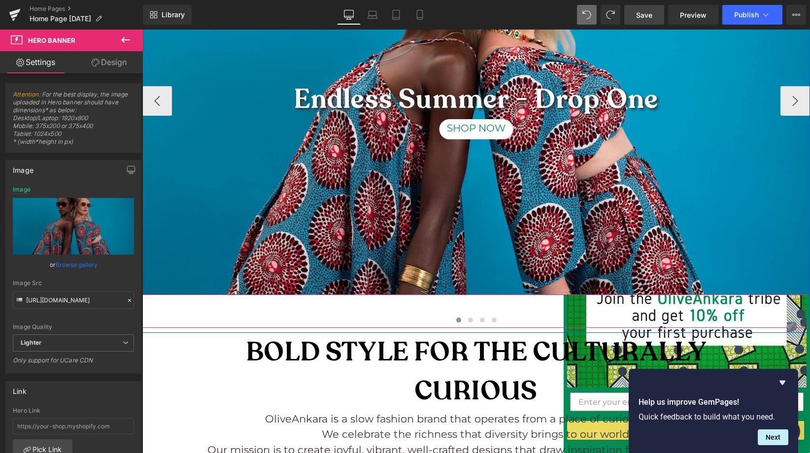
scroll to position [266, 0]
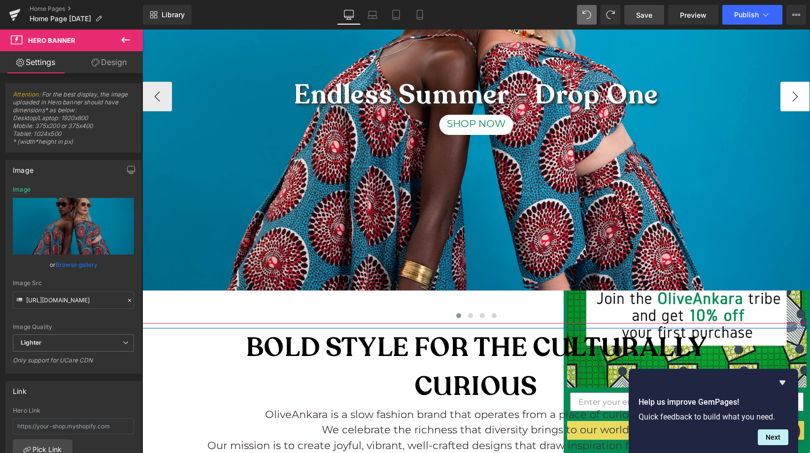
click at [791, 99] on button "›" at bounding box center [795, 97] width 30 height 30
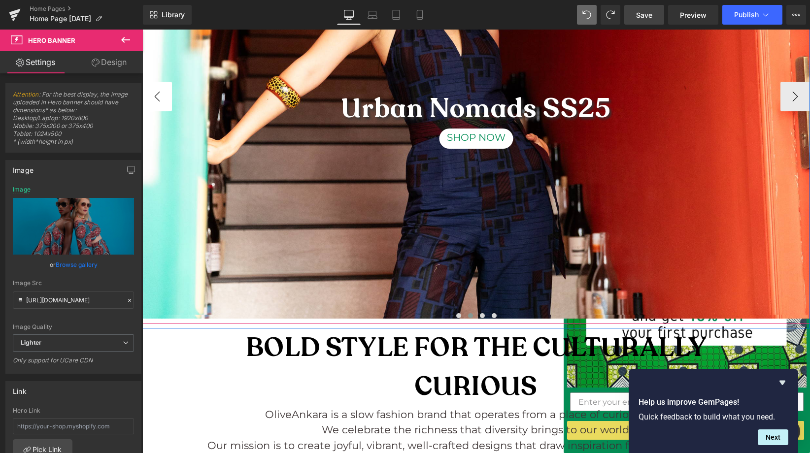
click at [155, 97] on button "‹" at bounding box center [157, 97] width 30 height 30
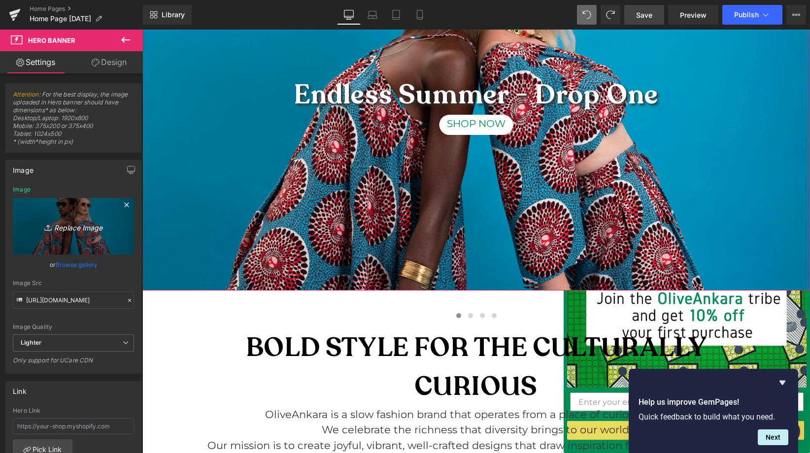
click at [73, 227] on icon "Replace Image" at bounding box center [73, 226] width 79 height 12
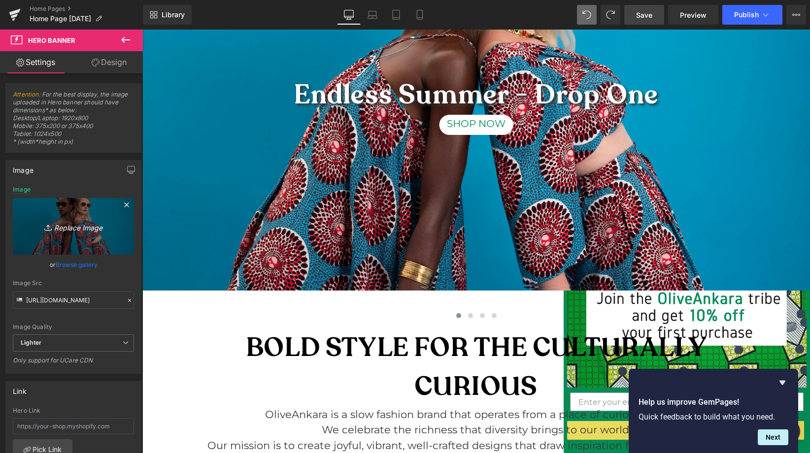
type input "C:\fakepath\OLE015 for website d.jpg"
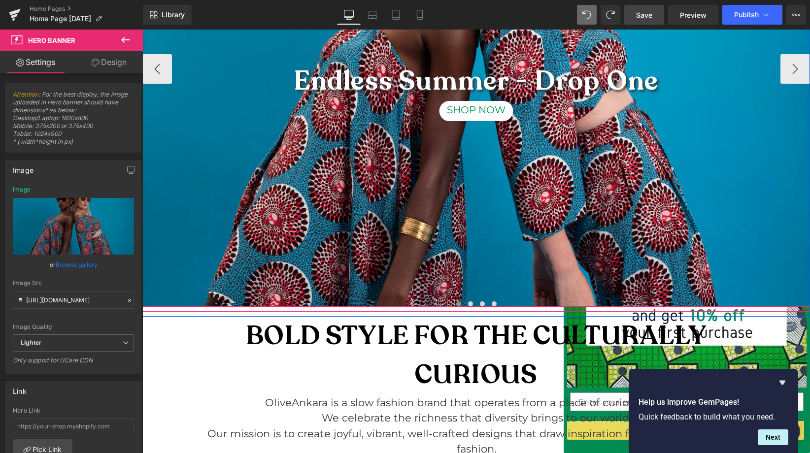
scroll to position [316, 0]
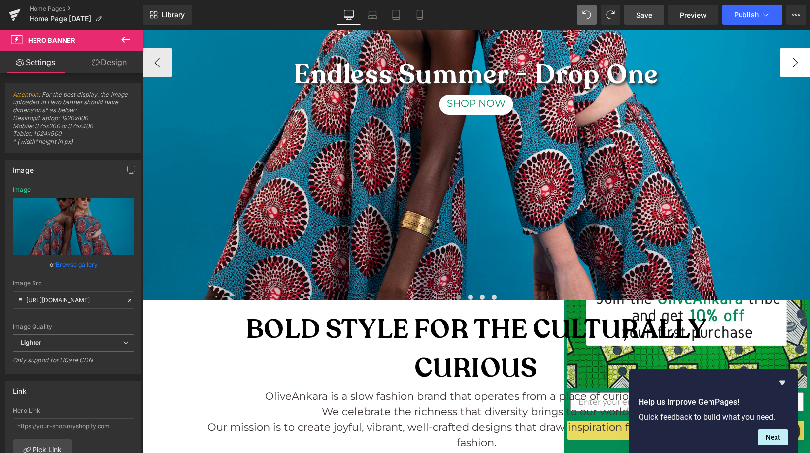
click at [789, 64] on button "›" at bounding box center [795, 63] width 30 height 30
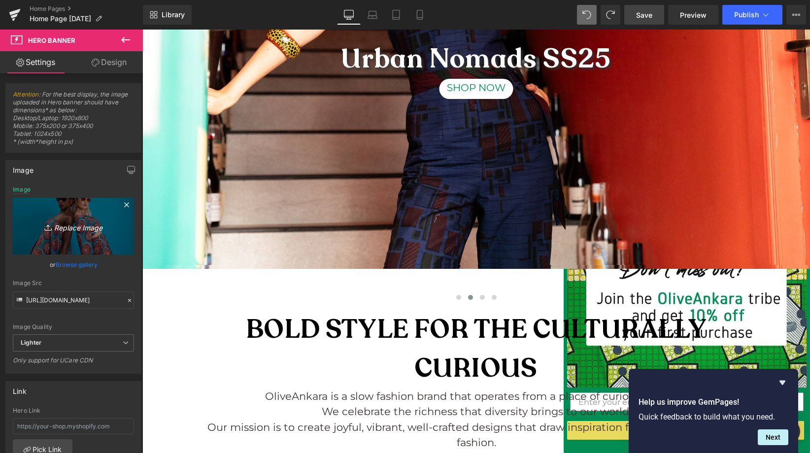
click at [61, 225] on icon "Replace Image" at bounding box center [73, 226] width 79 height 12
type input "C:\fakepath\OLE015 for website c.jpg"
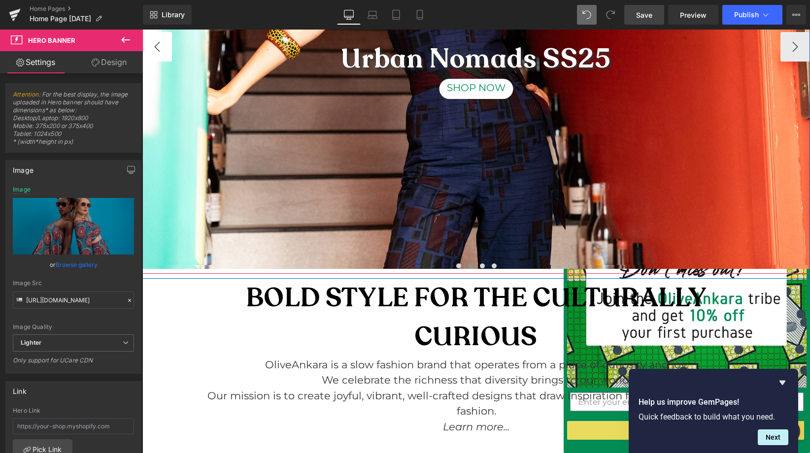
click at [156, 47] on button "‹" at bounding box center [157, 47] width 30 height 30
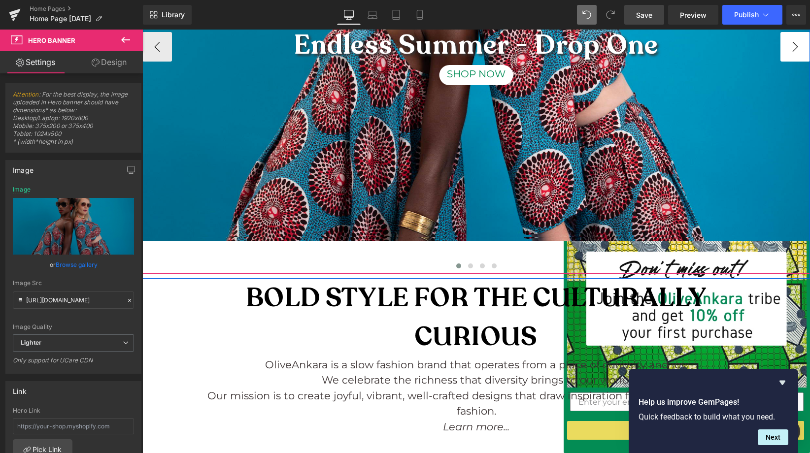
click at [789, 44] on button "›" at bounding box center [795, 47] width 30 height 30
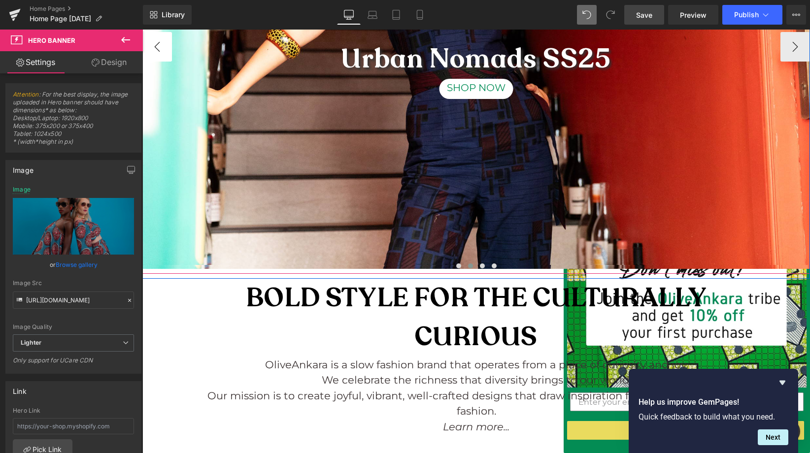
click at [149, 48] on button "‹" at bounding box center [157, 47] width 30 height 30
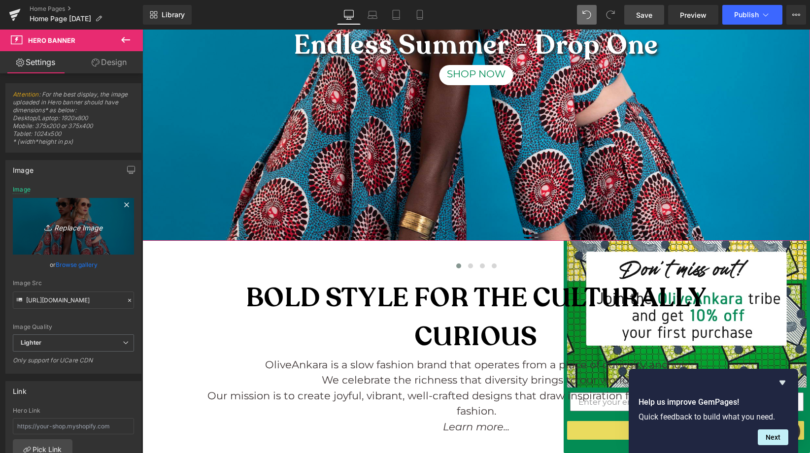
click at [75, 224] on icon "Replace Image" at bounding box center [73, 226] width 79 height 12
type input "C:\fakepath\OLE015 for website e.jpg"
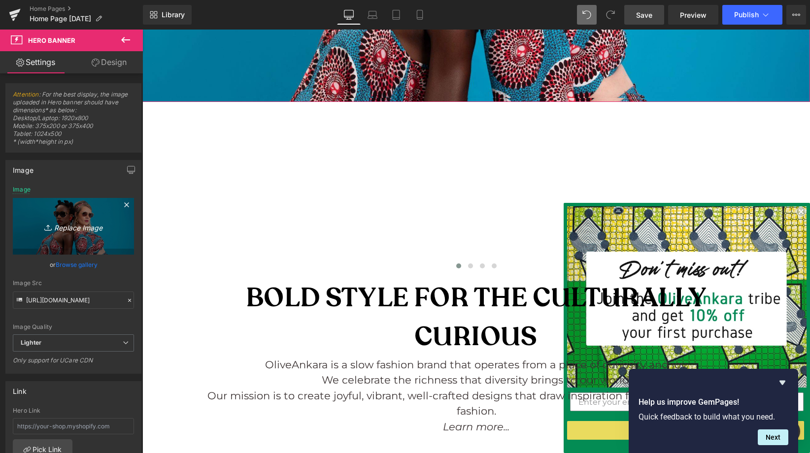
click at [68, 226] on icon "Replace Image" at bounding box center [73, 226] width 79 height 12
type input "C:\fakepath\OLE015 for website e.jpg"
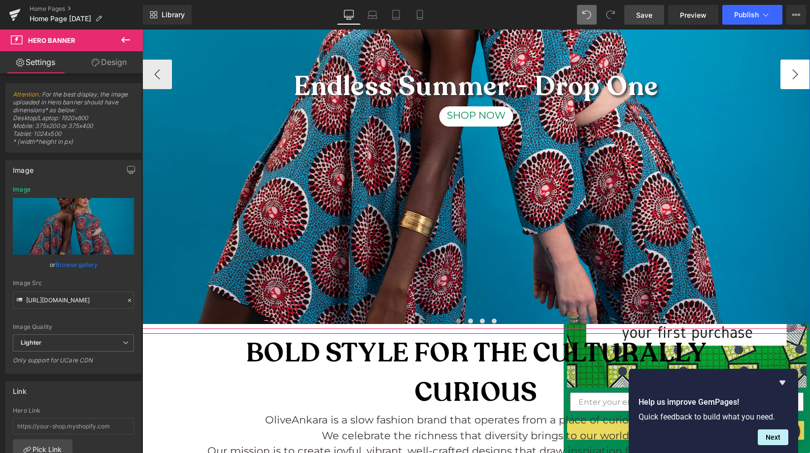
click at [786, 76] on button "›" at bounding box center [795, 75] width 30 height 30
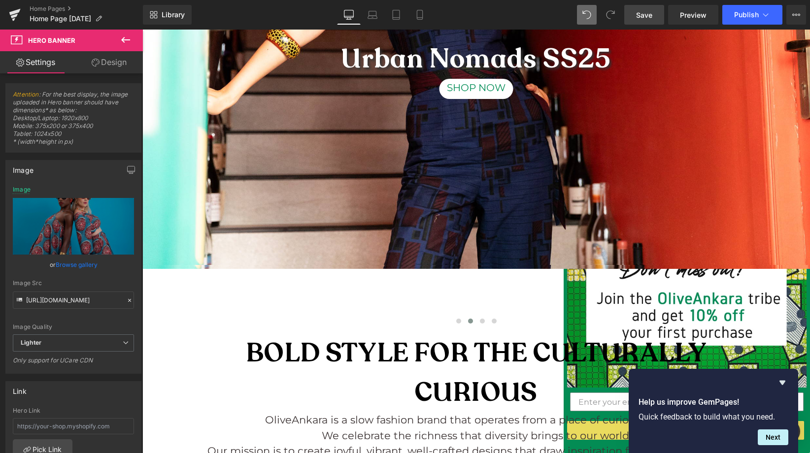
click at [72, 262] on link "Browse gallery" at bounding box center [77, 264] width 42 height 17
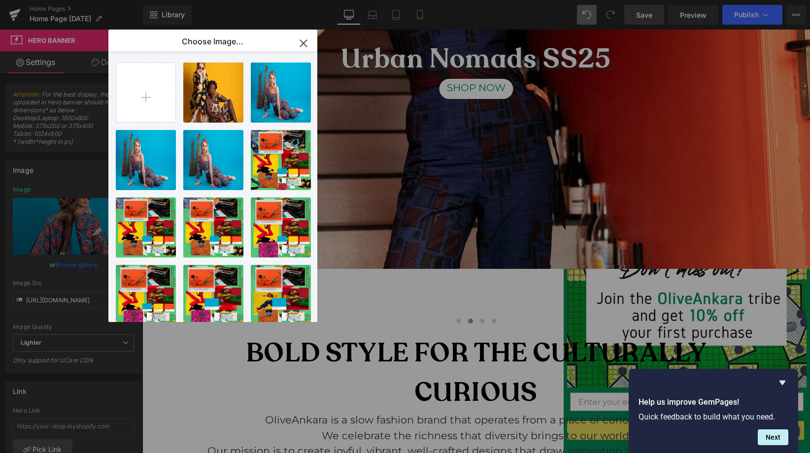
click at [57, 0] on div "Button You are previewing how the will restyle your page. You can not edit Elem…" at bounding box center [405, 0] width 810 height 0
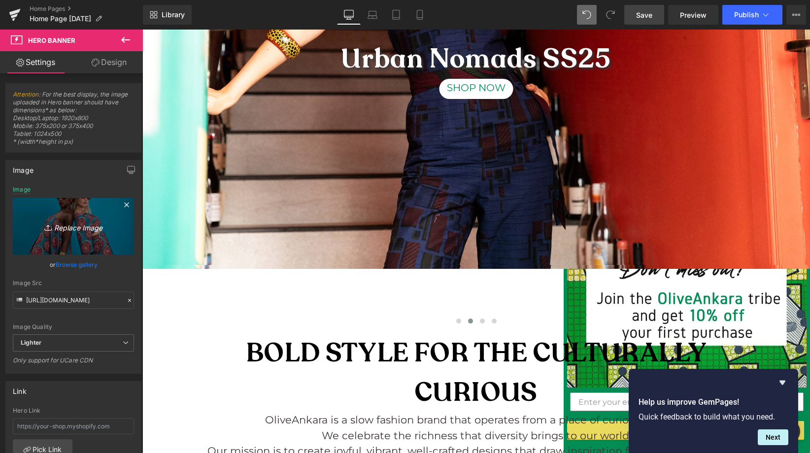
click at [84, 230] on icon "Replace Image" at bounding box center [73, 226] width 79 height 12
type input "C:\fakepath\OLE014 for website_b.jpg"
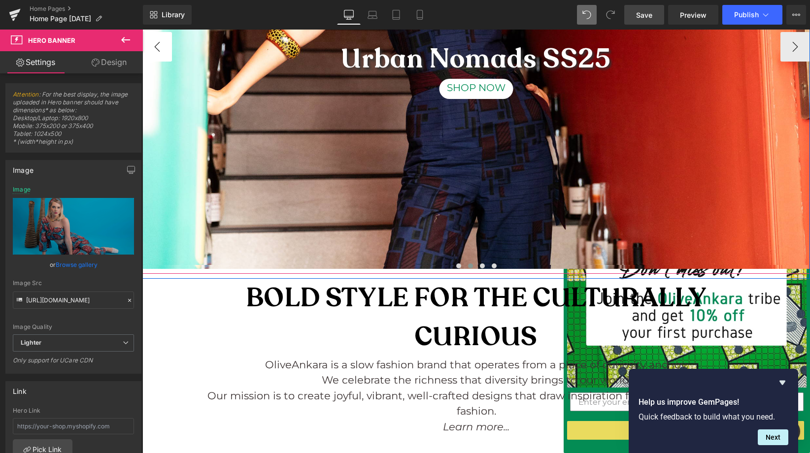
click at [150, 56] on button "‹" at bounding box center [157, 47] width 30 height 30
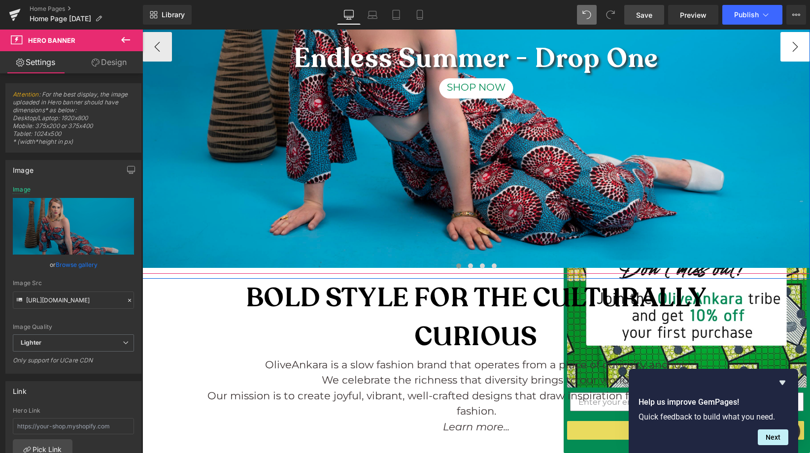
click at [789, 49] on button "›" at bounding box center [795, 47] width 30 height 30
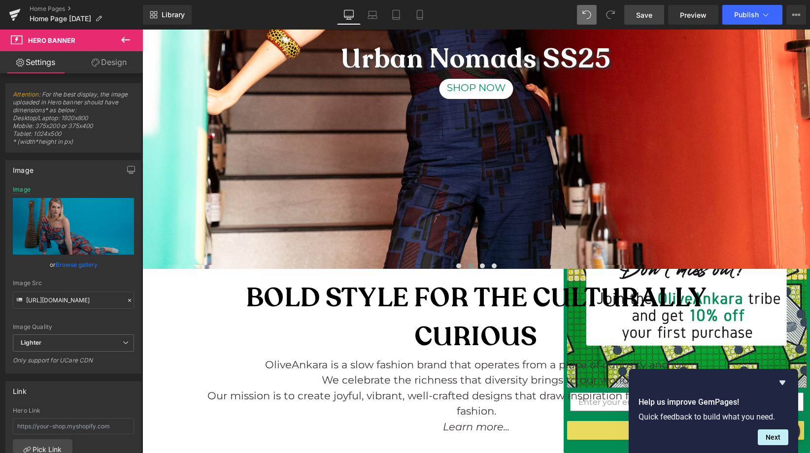
click at [646, 16] on span "Save" at bounding box center [644, 15] width 16 height 10
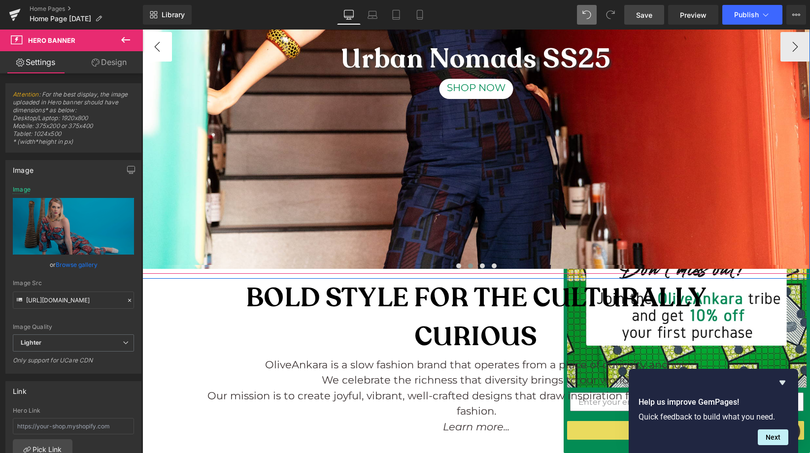
click at [154, 40] on button "‹" at bounding box center [157, 47] width 30 height 30
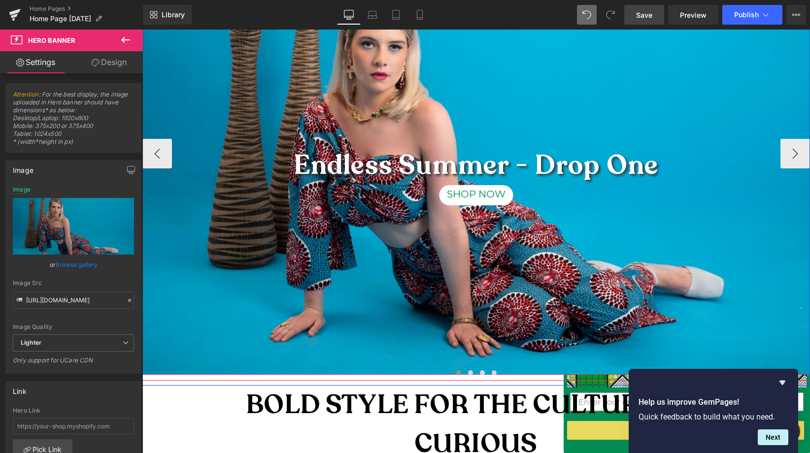
scroll to position [204, 0]
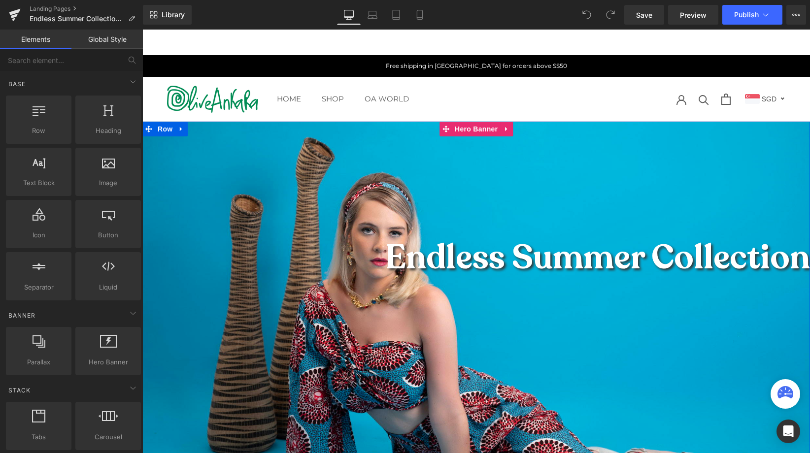
click at [464, 213] on div at bounding box center [475, 335] width 667 height 427
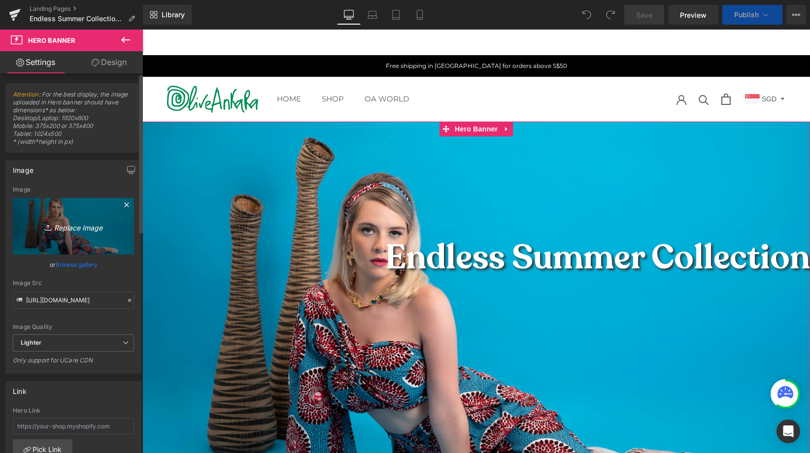
click at [80, 225] on icon "Replace Image" at bounding box center [73, 226] width 79 height 12
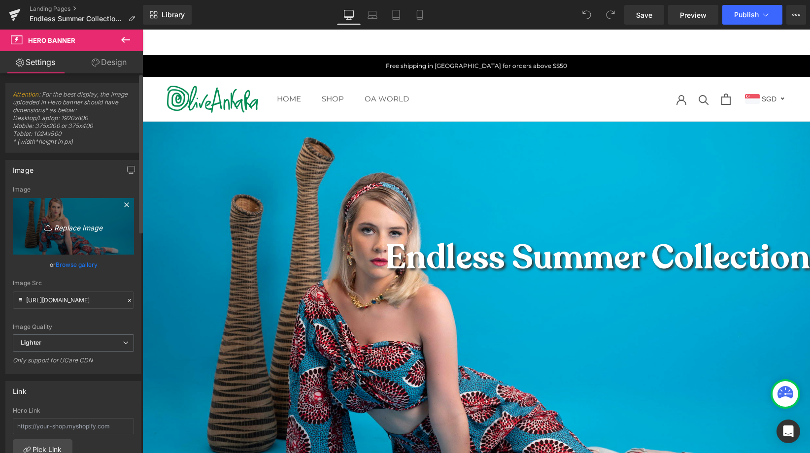
type input "C:\fakepath\OLE015 for website c.jpg"
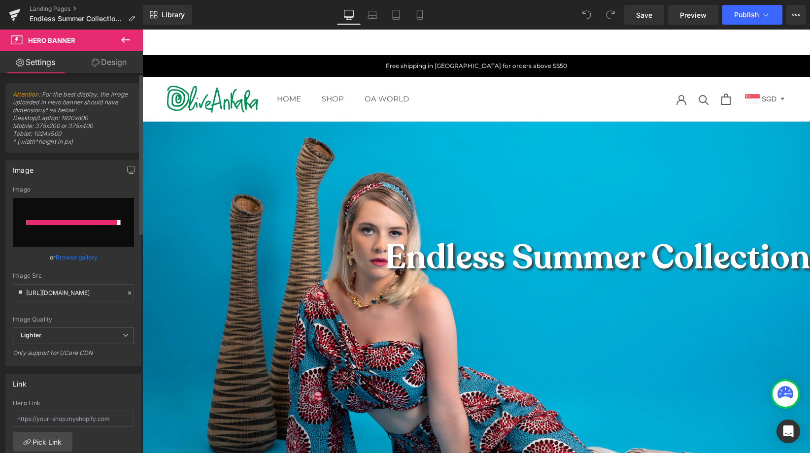
type input "https://ucarecdn.com/260b63dc-c7e0-4cc5-be2a-bfcba750ffc7/-/format/auto/-/previ…"
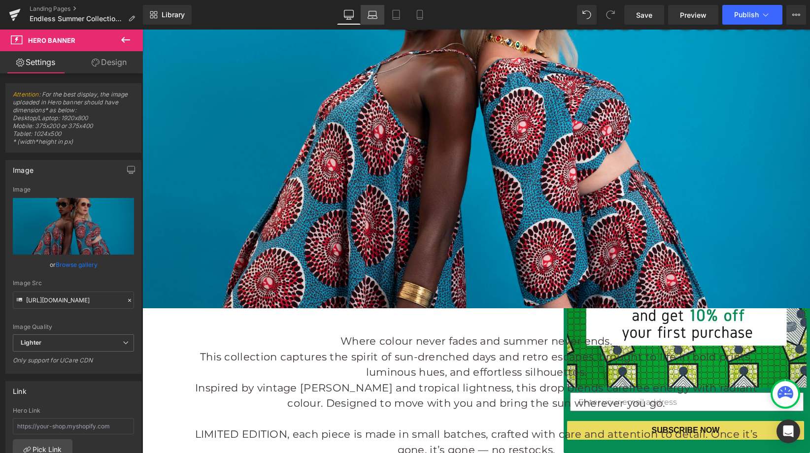
scroll to position [363, 0]
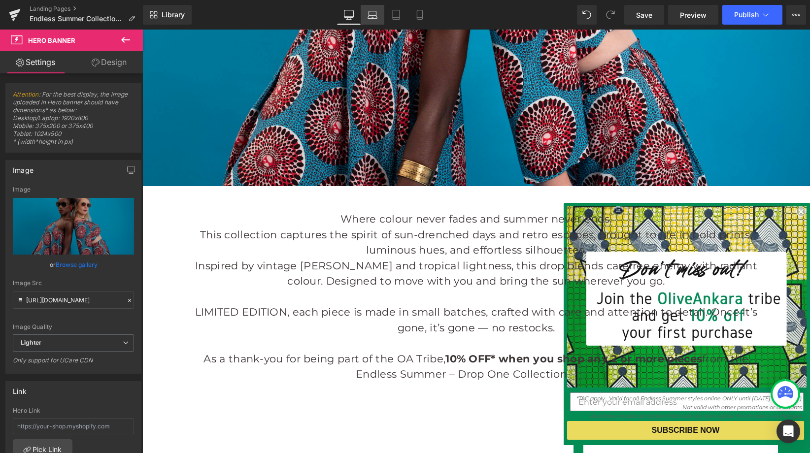
click at [373, 18] on icon at bounding box center [372, 15] width 10 height 10
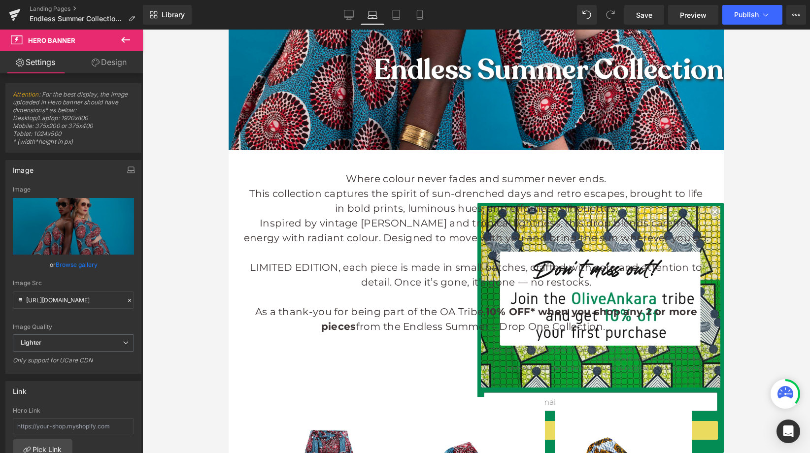
scroll to position [385, 0]
click at [394, 12] on icon at bounding box center [396, 15] width 10 height 10
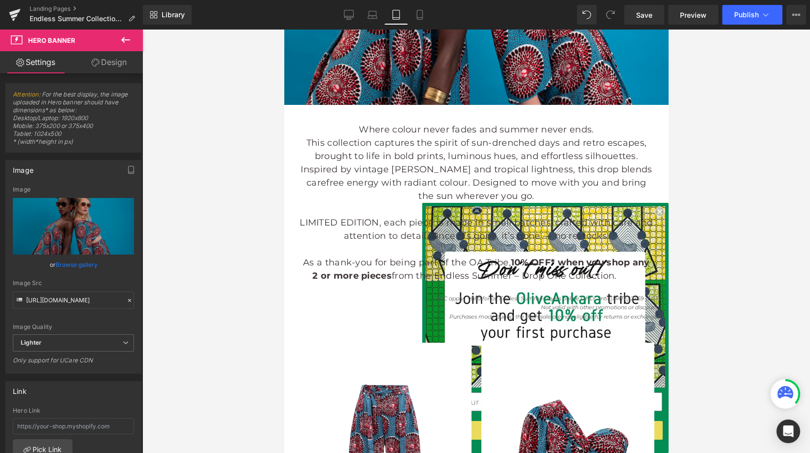
scroll to position [308, 0]
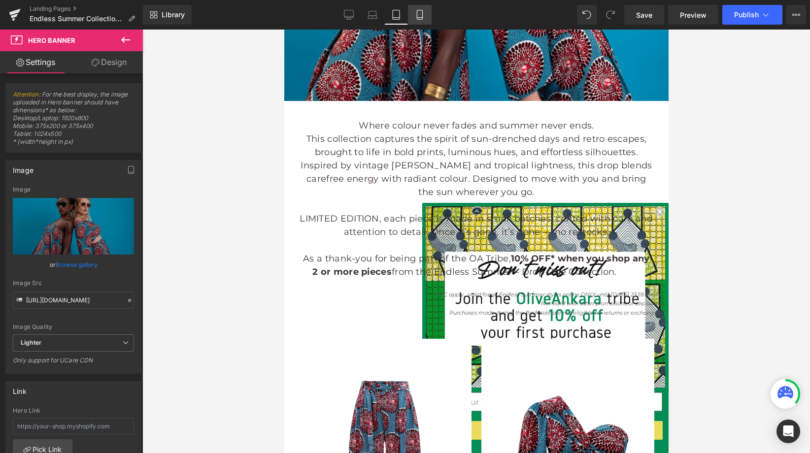
click at [420, 13] on icon at bounding box center [420, 15] width 10 height 10
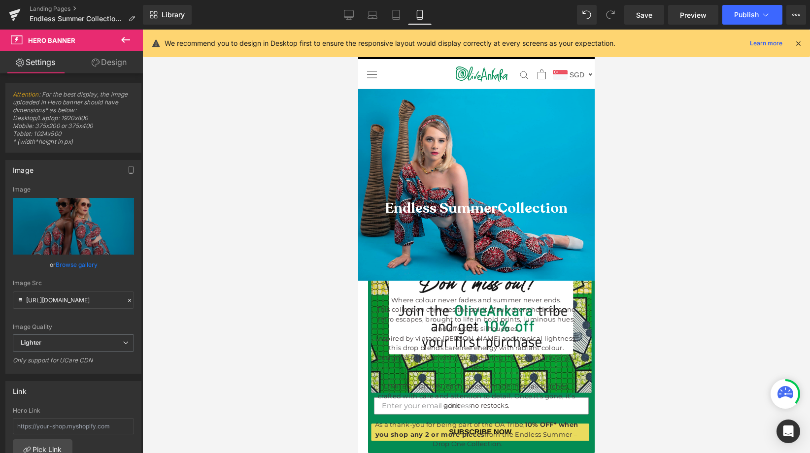
scroll to position [18, 0]
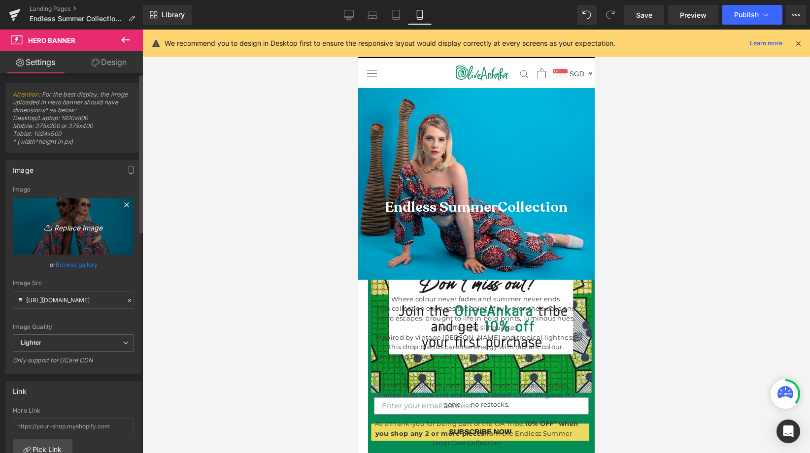
click at [65, 224] on icon "Replace Image" at bounding box center [73, 226] width 79 height 12
type input "C:\fakepath\OLE015 for website e.jpg"
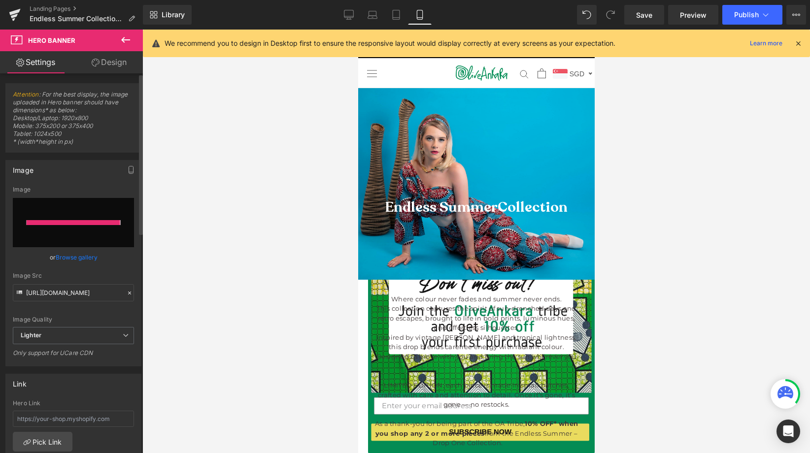
type input "https://ucarecdn.com/486e3ce6-1d3b-4b5c-9a27-d22047258c04/-/format/auto/-/previ…"
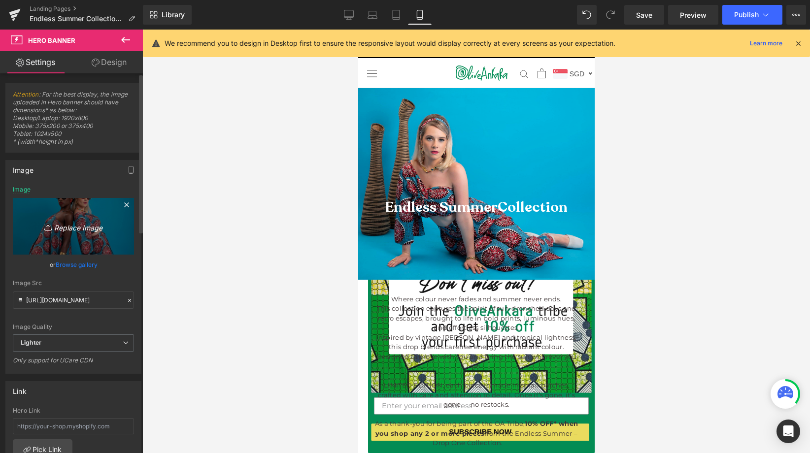
click at [72, 229] on icon "Replace Image" at bounding box center [73, 226] width 79 height 12
type input "C:\fakepath\OLE015 for website b.jpg"
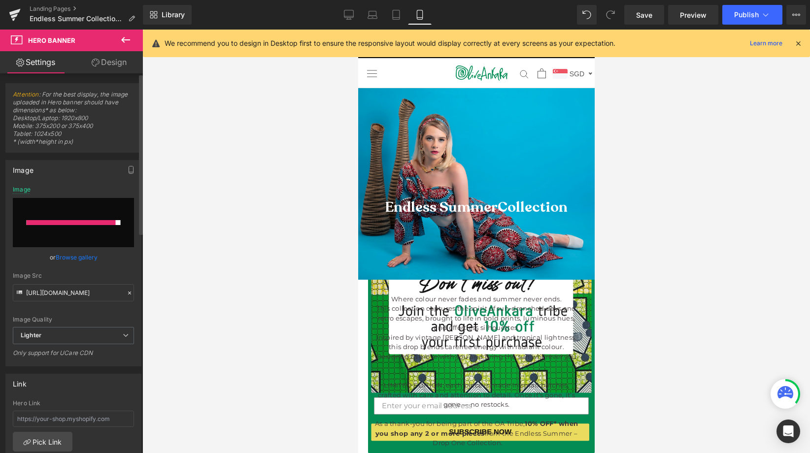
type input "https://ucarecdn.com/0ab54e40-e257-4378-9c11-4680178192f0/-/format/auto/-/previ…"
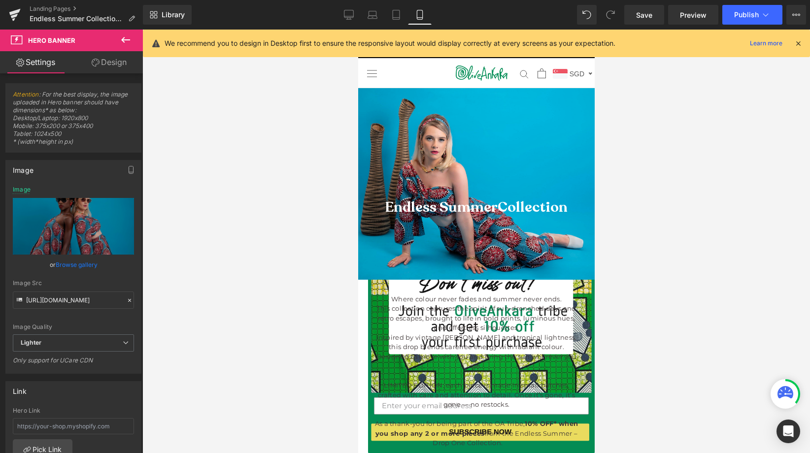
click at [796, 42] on icon at bounding box center [798, 43] width 9 height 9
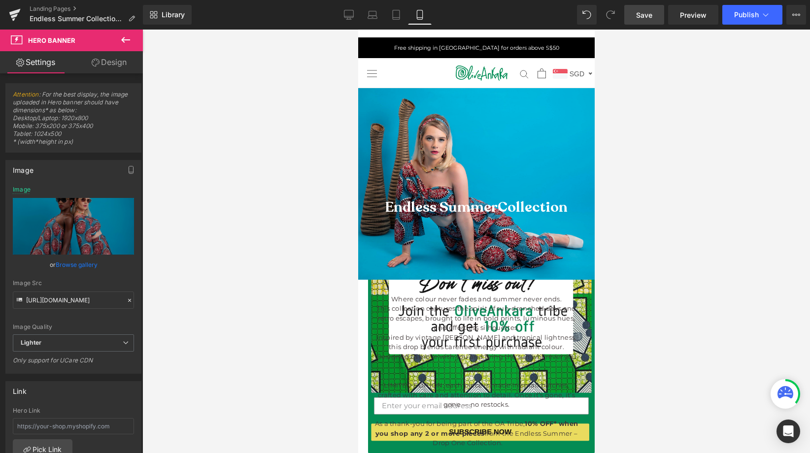
click at [636, 13] on span "Save" at bounding box center [644, 15] width 16 height 10
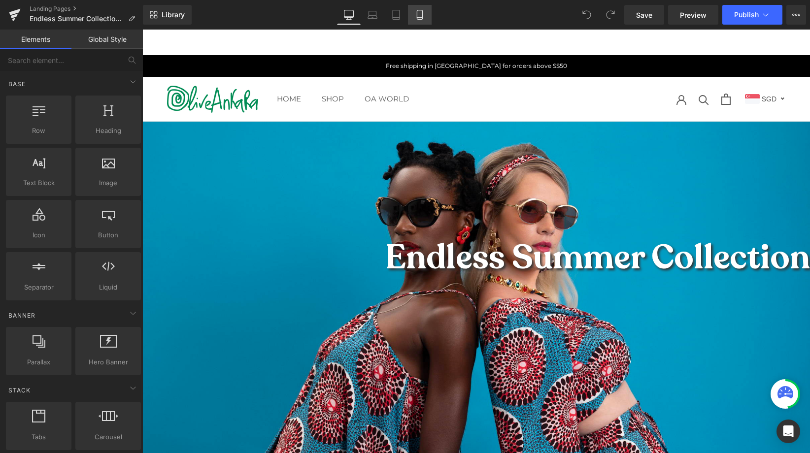
click at [427, 13] on link "Mobile" at bounding box center [420, 15] width 24 height 20
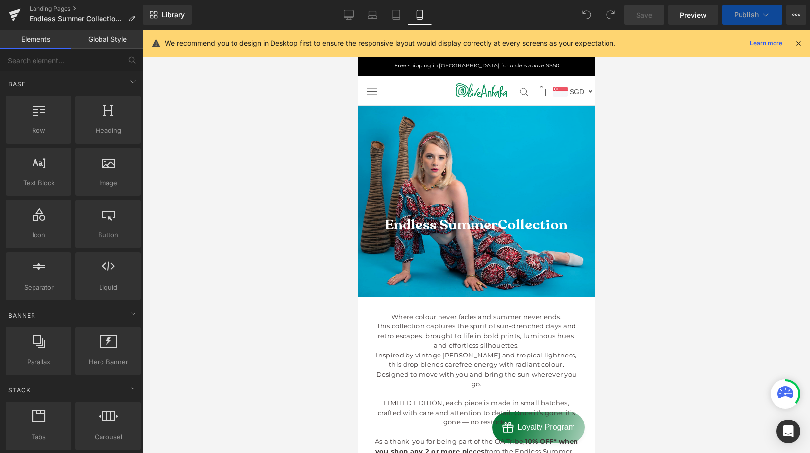
scroll to position [109, 0]
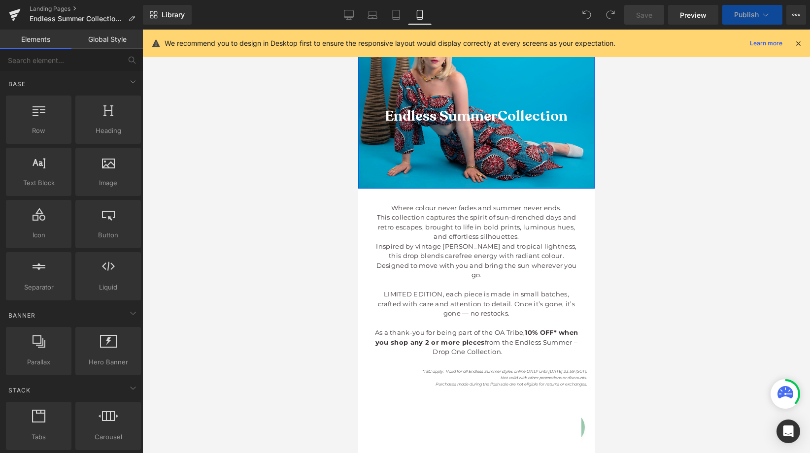
click at [477, 86] on div at bounding box center [476, 93] width 236 height 192
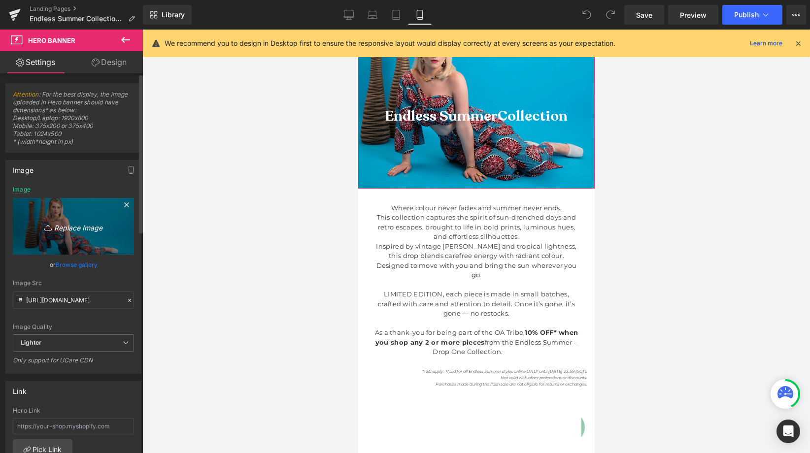
click at [78, 228] on icon "Replace Image" at bounding box center [73, 226] width 79 height 12
type input "C:\fakepath\OLE015 for website e.jpg"
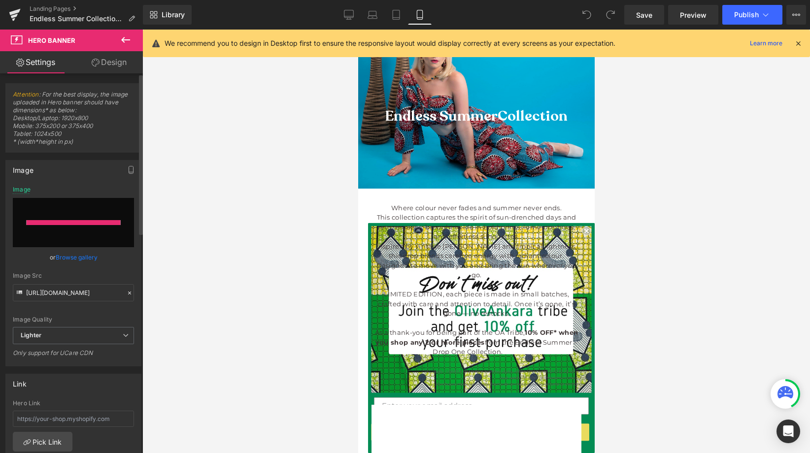
type input "https://ucarecdn.com/a7972e86-10f7-4ef5-8bac-bc5349047ab1/-/format/auto/-/previ…"
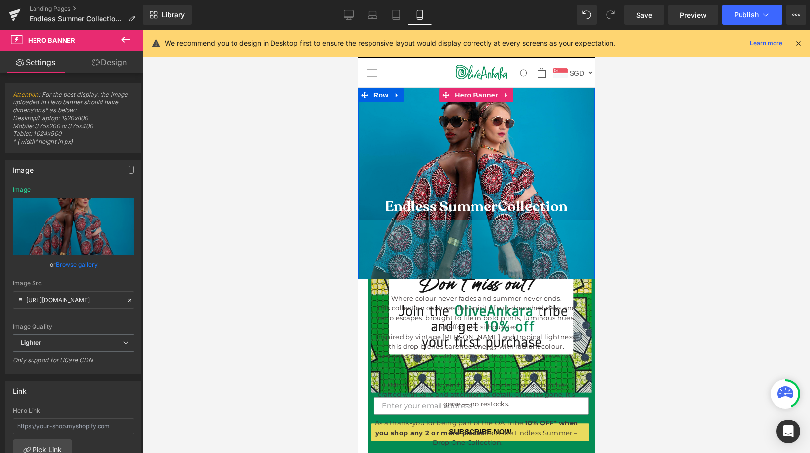
scroll to position [6, 0]
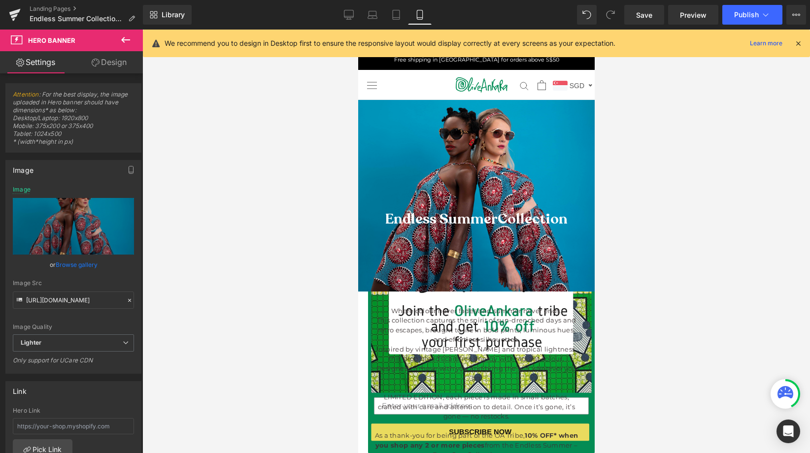
click at [638, 27] on div "Library Mobile Desktop Laptop Tablet Mobile Save Preview Publish Scheduled View…" at bounding box center [476, 15] width 667 height 30
click at [641, 11] on span "Save" at bounding box center [644, 15] width 16 height 10
click at [735, 21] on button "Publish" at bounding box center [752, 15] width 60 height 20
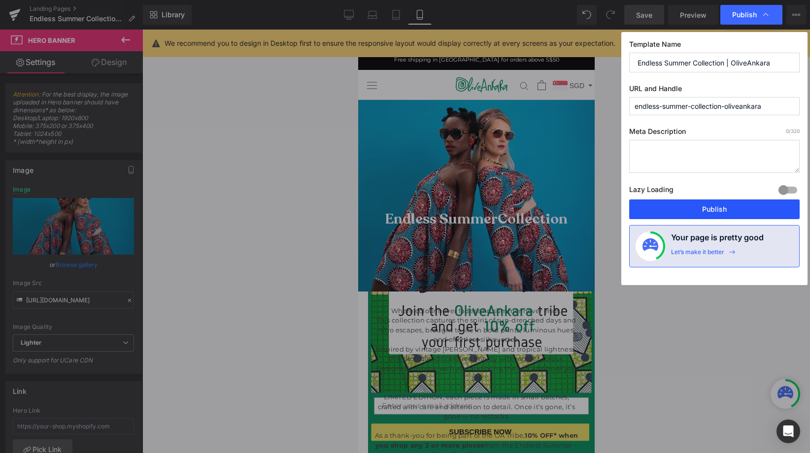
click at [717, 215] on button "Publish" at bounding box center [714, 209] width 170 height 20
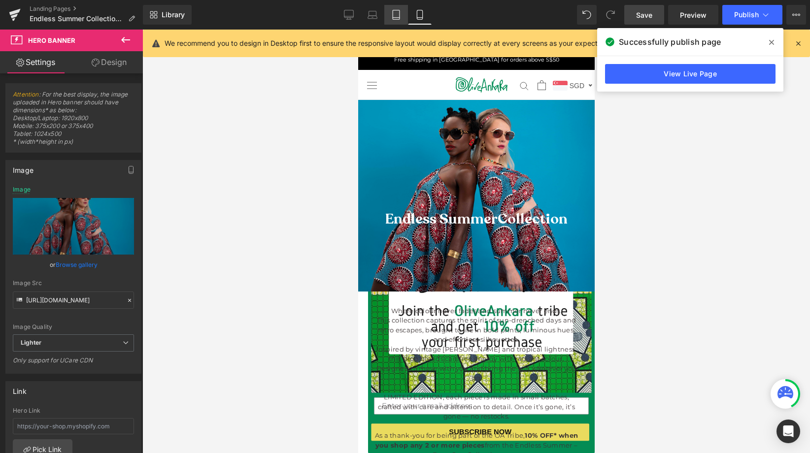
click at [398, 17] on icon at bounding box center [396, 15] width 10 height 10
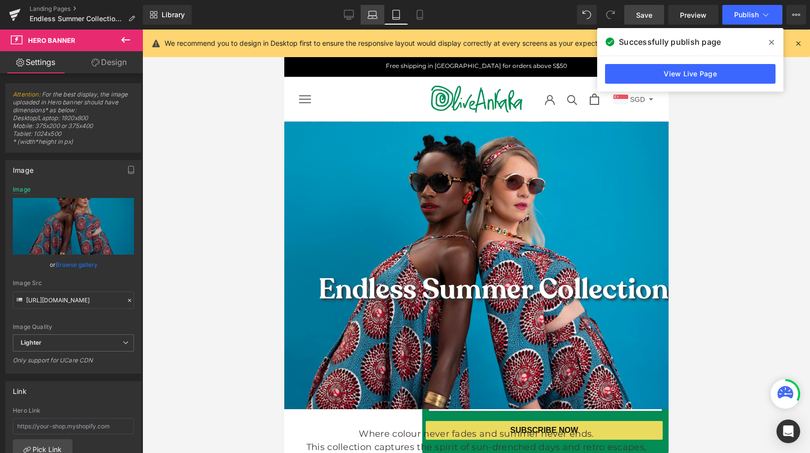
type input "https://d1um8515vdn9kb.cloudfront.net/images/hero.jpg"
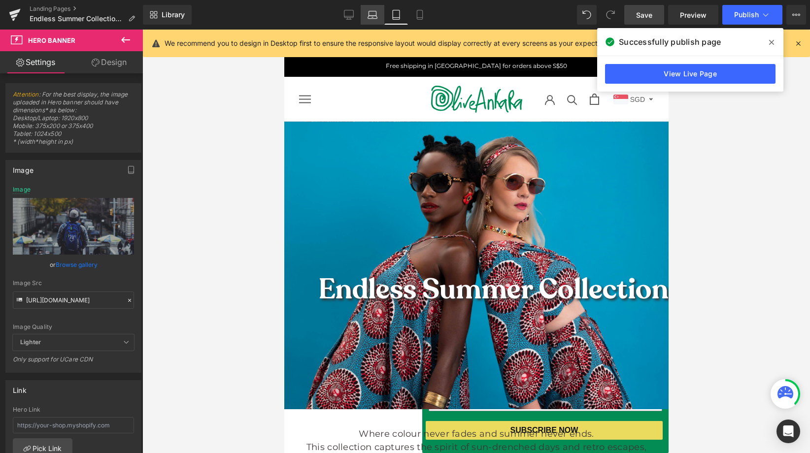
click at [373, 13] on icon at bounding box center [372, 15] width 10 height 10
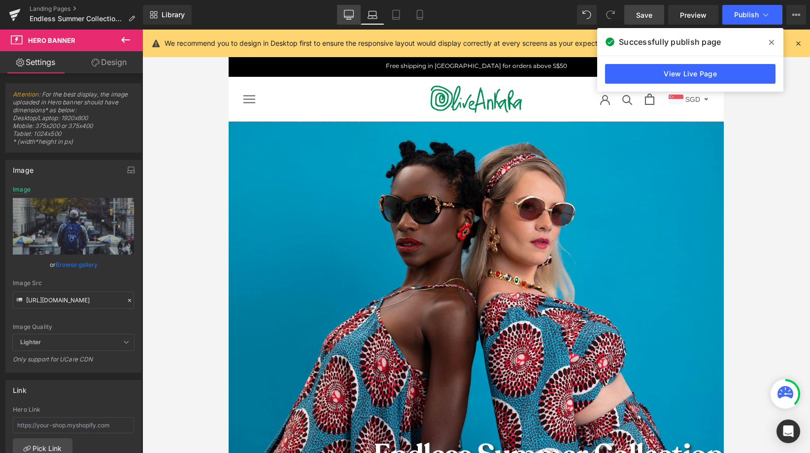
click at [356, 14] on link "Desktop" at bounding box center [349, 15] width 24 height 20
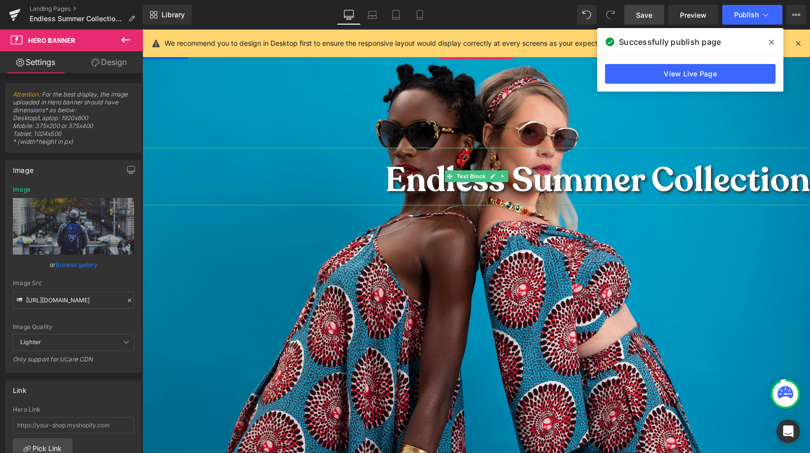
scroll to position [92, 0]
